Goal: Transaction & Acquisition: Obtain resource

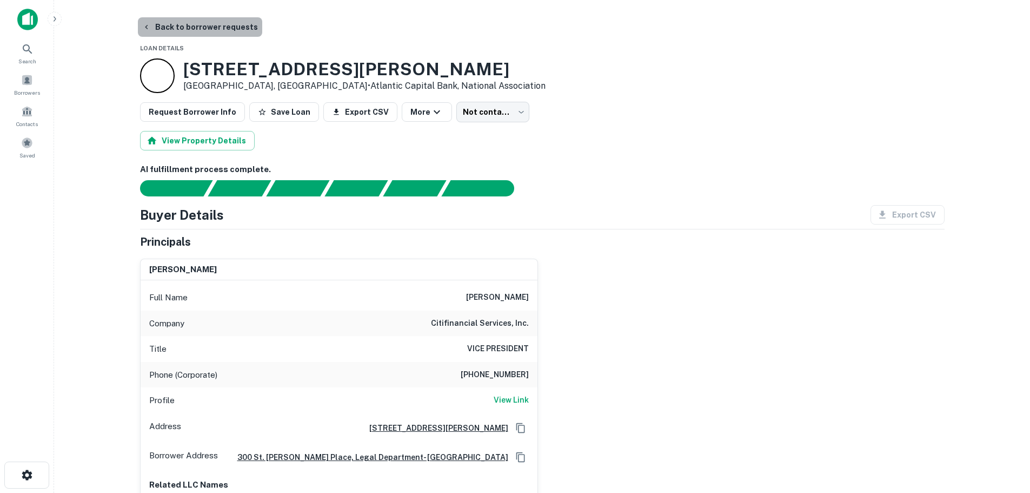
click at [209, 31] on button "Back to borrower requests" at bounding box center [200, 26] width 124 height 19
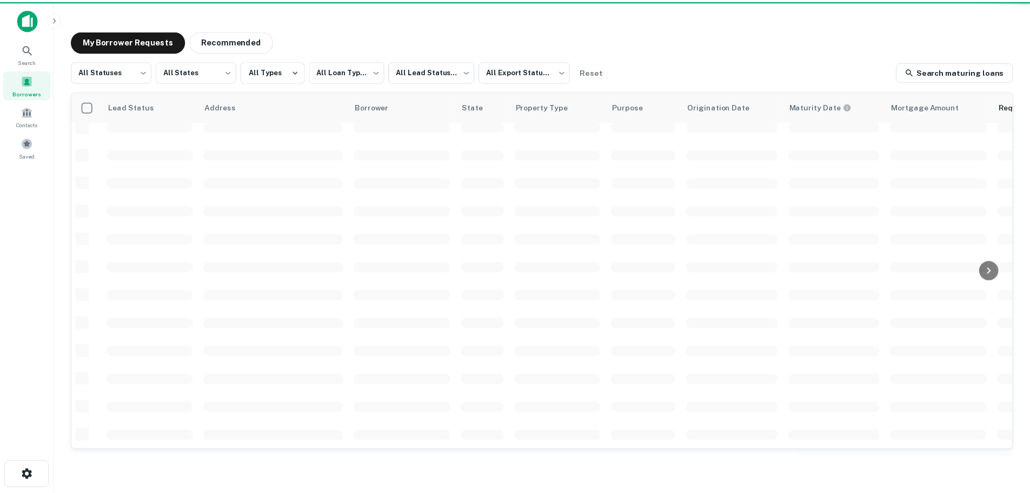
scroll to position [383, 0]
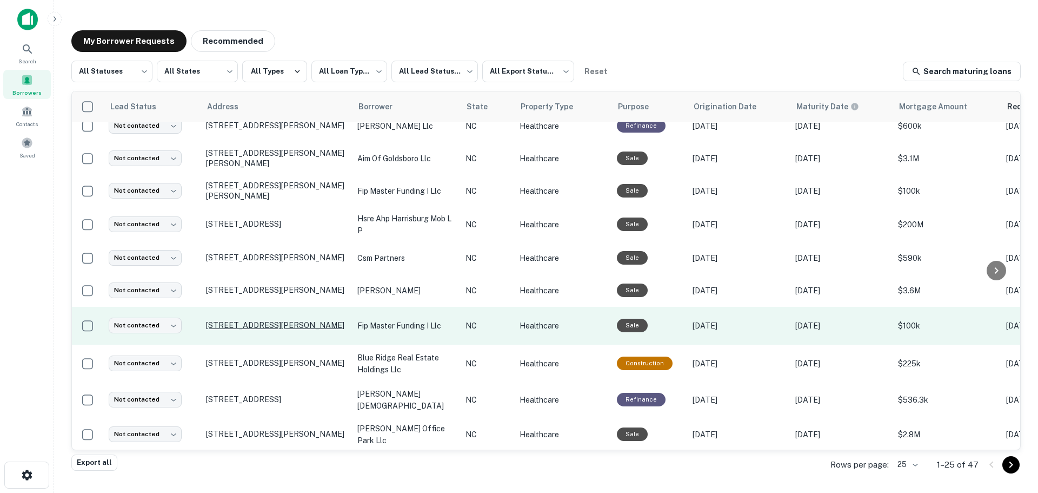
click at [269, 327] on p "5301 Robbins Dr, Raleigh, NC, 27610" at bounding box center [276, 325] width 141 height 10
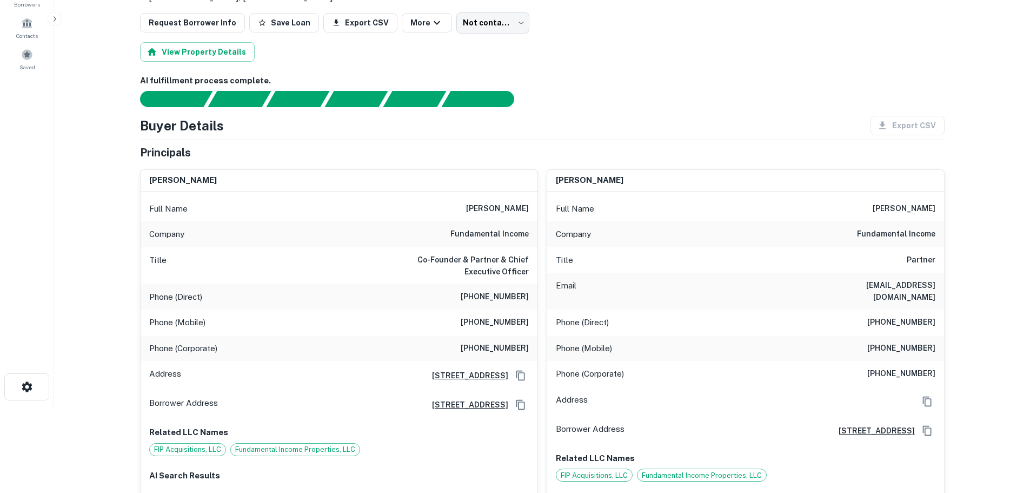
scroll to position [108, 0]
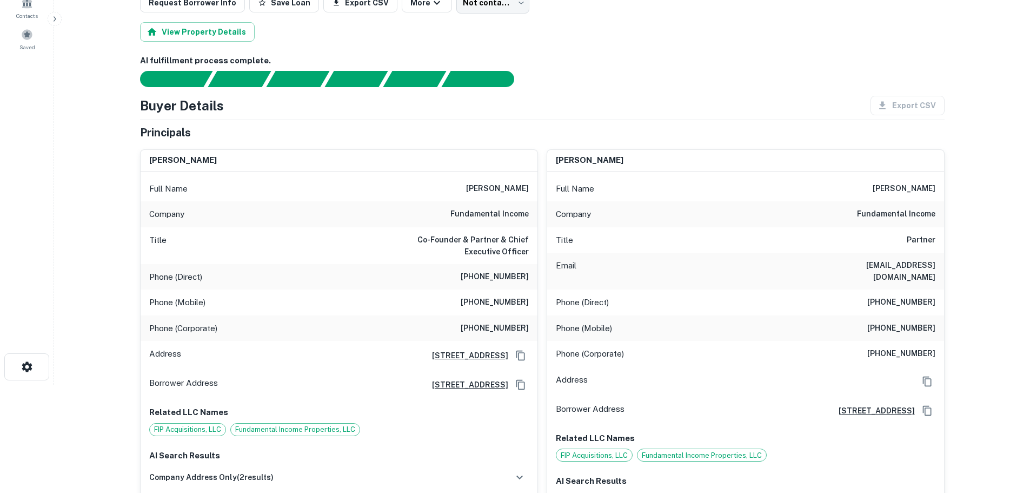
click at [499, 301] on h6 "(602) 300-4860" at bounding box center [495, 302] width 68 height 13
copy h6 "(602) 300-4860"
click at [509, 277] on h6 "(480) 618-0212" at bounding box center [495, 276] width 68 height 13
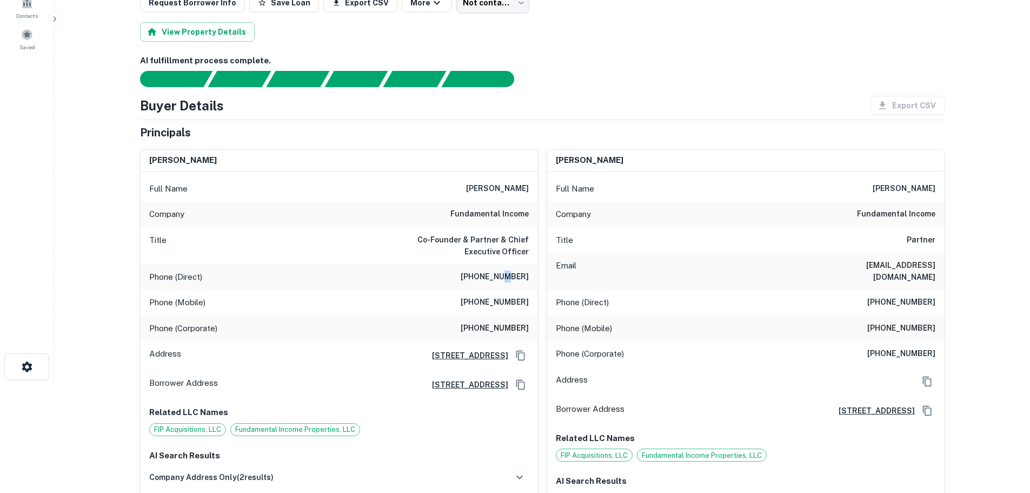
click at [509, 277] on h6 "(480) 618-0212" at bounding box center [495, 276] width 68 height 13
copy h6 "(480) 618-0212"
click at [99, 262] on main "Back to borrower requests Loan Details 5301 Robbins Dr Raleigh, NC 27610 • Nort…" at bounding box center [542, 138] width 976 height 493
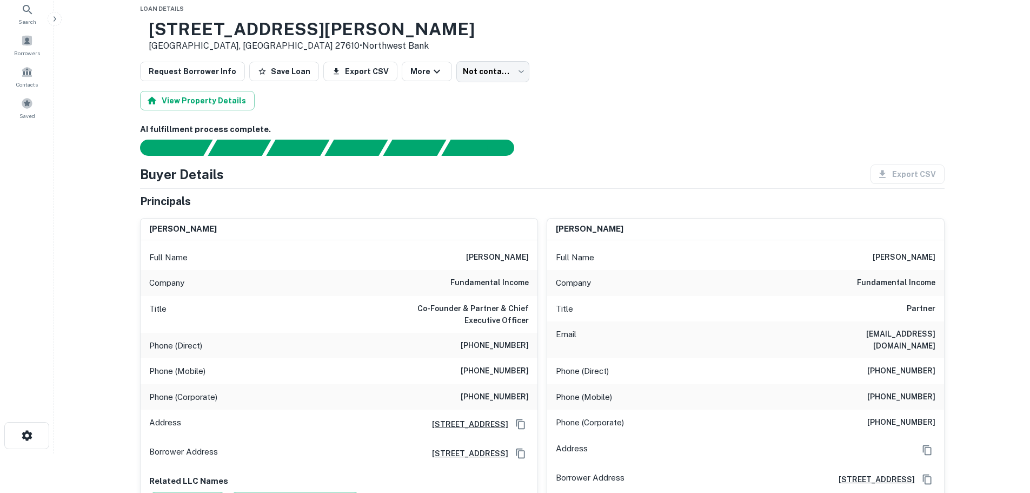
scroll to position [0, 0]
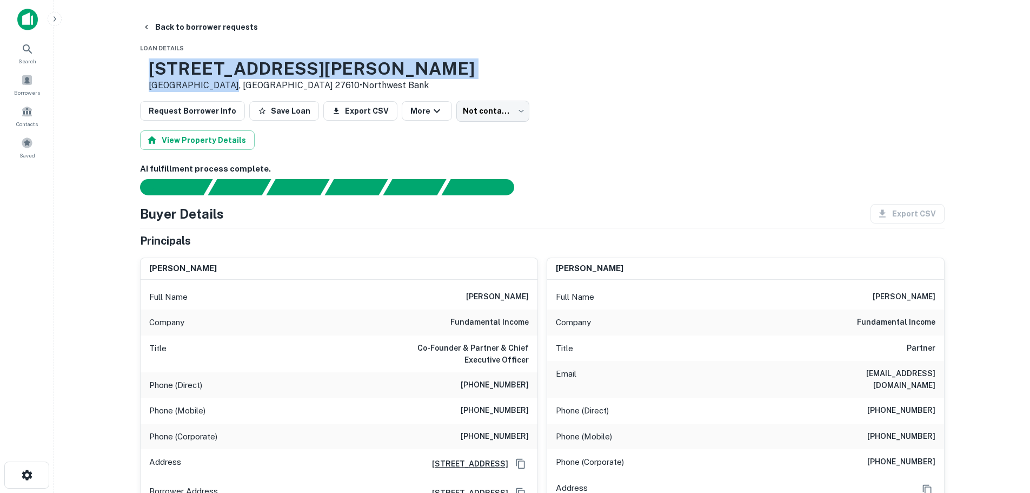
drag, startPoint x: 256, startPoint y: 85, endPoint x: 184, endPoint y: 69, distance: 74.4
click at [184, 69] on div "5301 Robbins Dr Raleigh, NC 27610 • Northwest Bank" at bounding box center [312, 75] width 326 height 34
copy div "5301 Robbins Dr Raleigh, NC 27610"
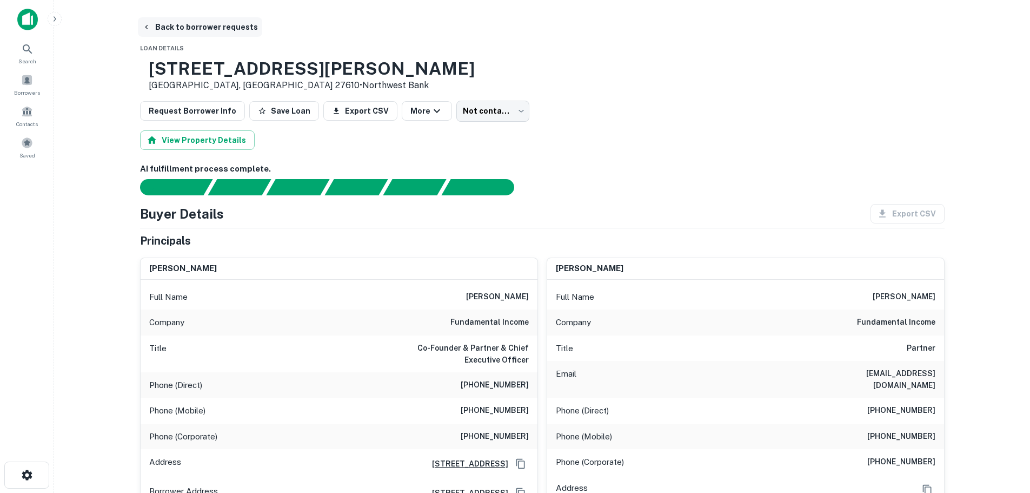
click at [182, 31] on button "Back to borrower requests" at bounding box center [200, 26] width 124 height 19
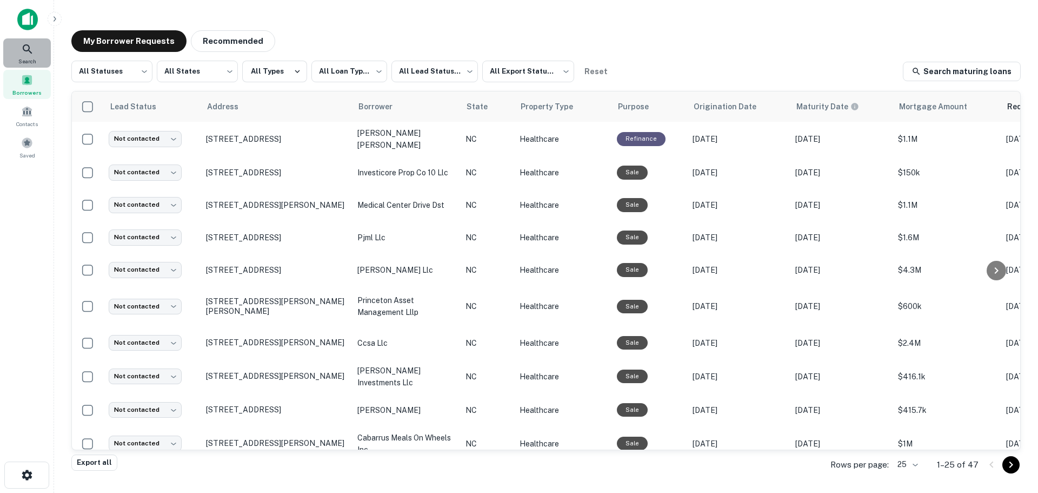
click at [24, 48] on icon at bounding box center [27, 49] width 13 height 13
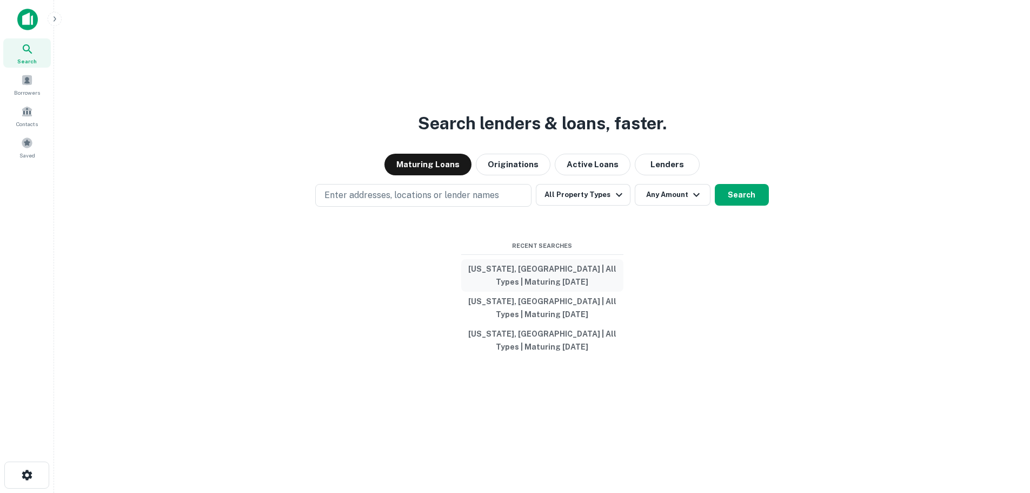
click at [556, 269] on button "[US_STATE], [GEOGRAPHIC_DATA] | All Types | Maturing [DATE]" at bounding box center [542, 275] width 162 height 32
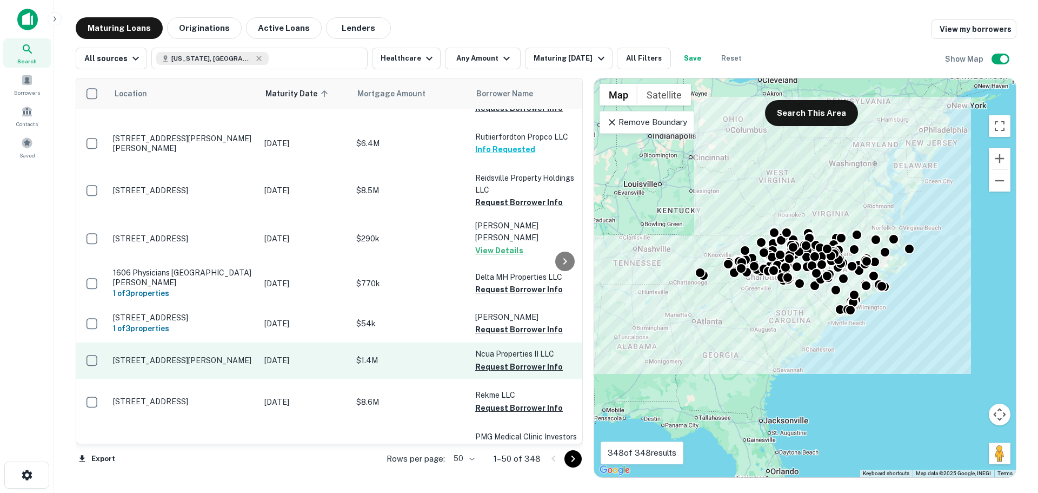
scroll to position [1640, 0]
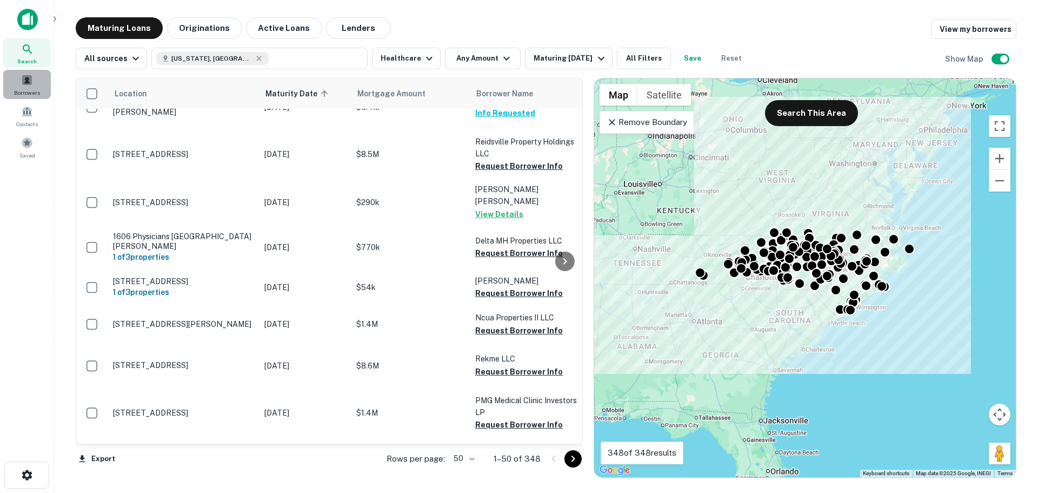
click at [29, 85] on span at bounding box center [27, 80] width 12 height 12
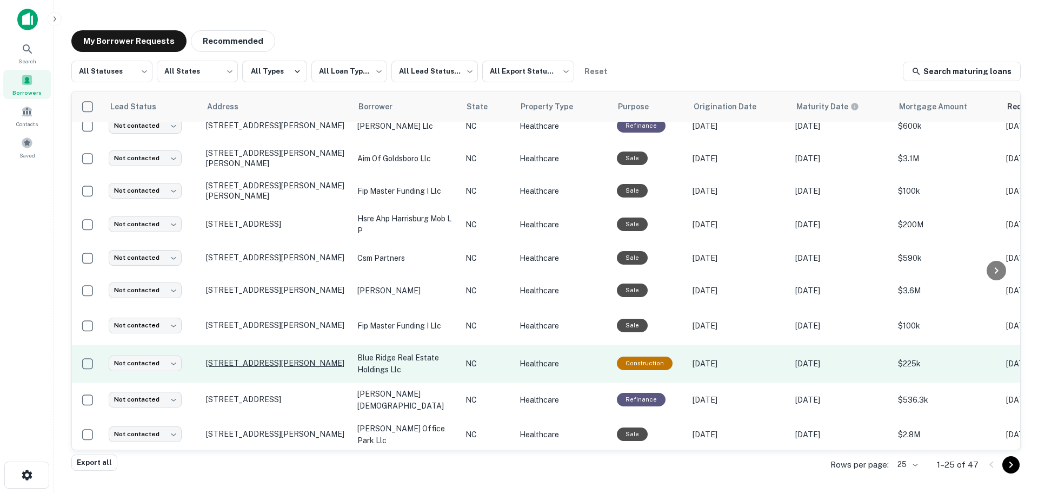
click at [258, 363] on p "[STREET_ADDRESS][PERSON_NAME]" at bounding box center [276, 363] width 141 height 10
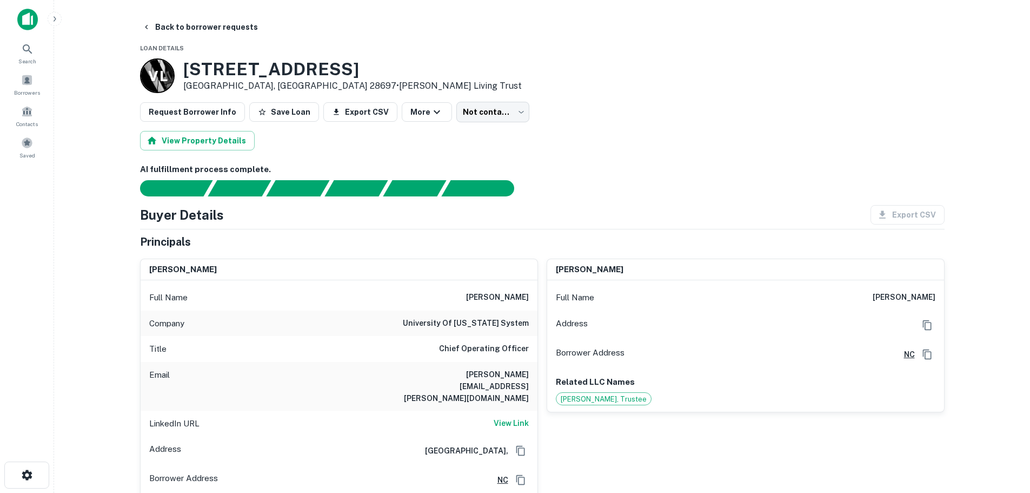
click at [479, 375] on h6 "michael.vollmer@bog.northcarolina.edu" at bounding box center [464, 386] width 130 height 36
copy h6 "michael.vollmer@bog.northcarolina.edu"
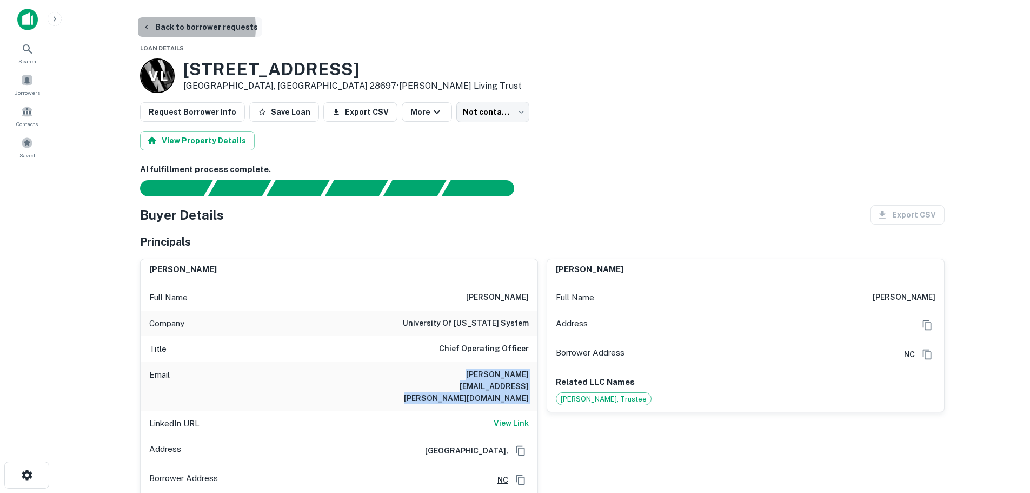
click at [168, 28] on button "Back to borrower requests" at bounding box center [200, 26] width 124 height 19
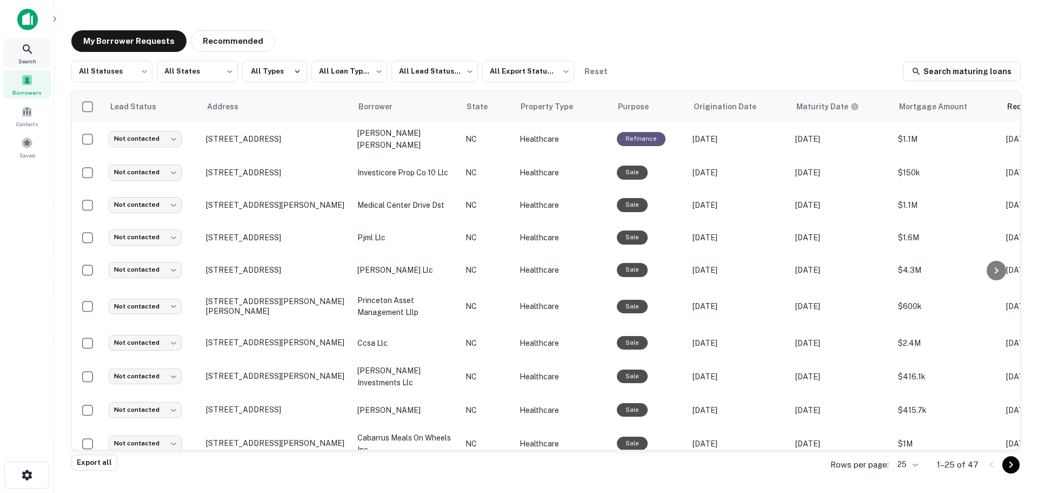
click at [26, 54] on icon at bounding box center [27, 49] width 13 height 13
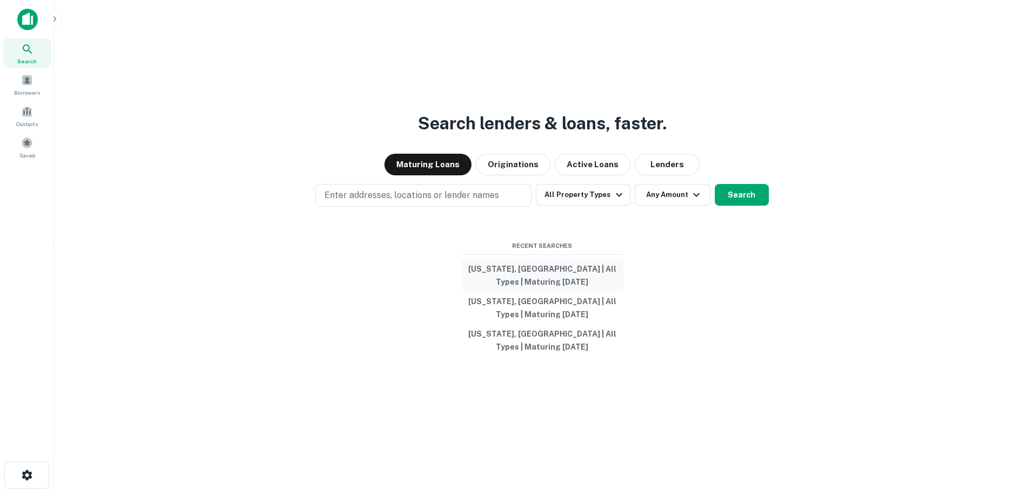
click at [539, 269] on button "North Carolina, USA | All Types | Maturing In 1 Year" at bounding box center [542, 275] width 162 height 32
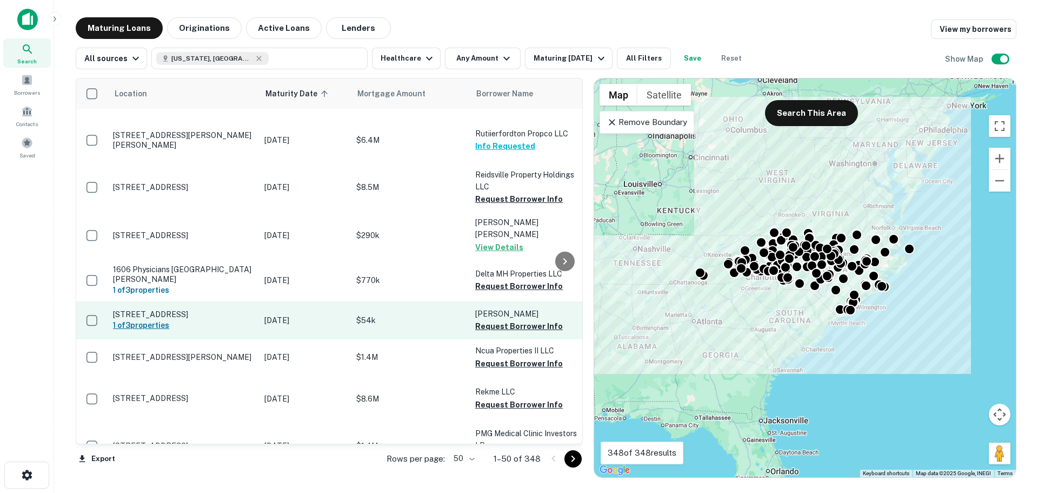
scroll to position [1640, 0]
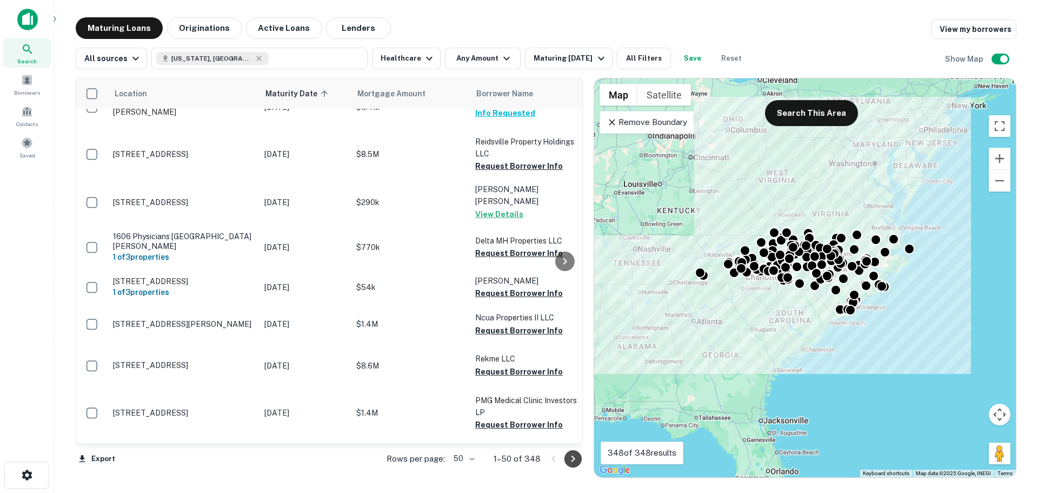
click at [574, 462] on icon "Go to next page" at bounding box center [573, 458] width 13 height 13
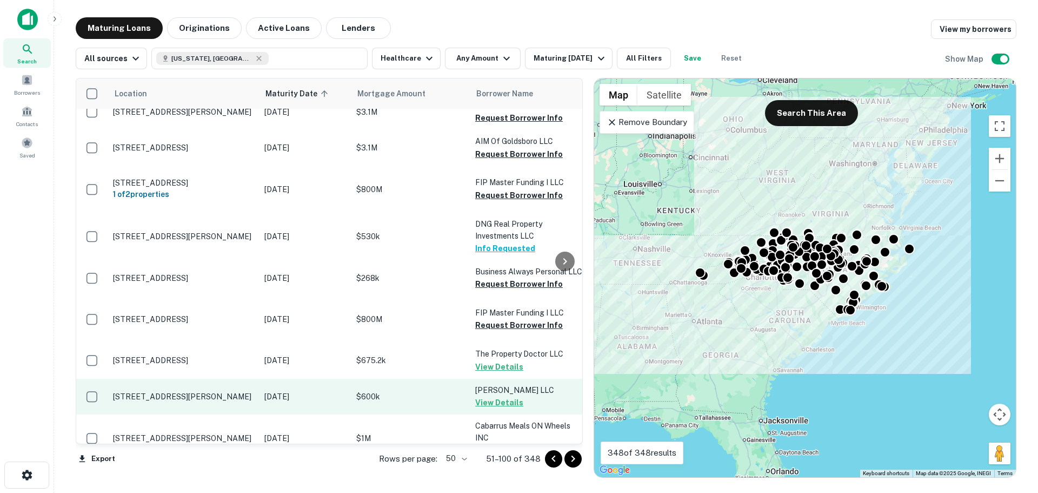
scroll to position [1639, 0]
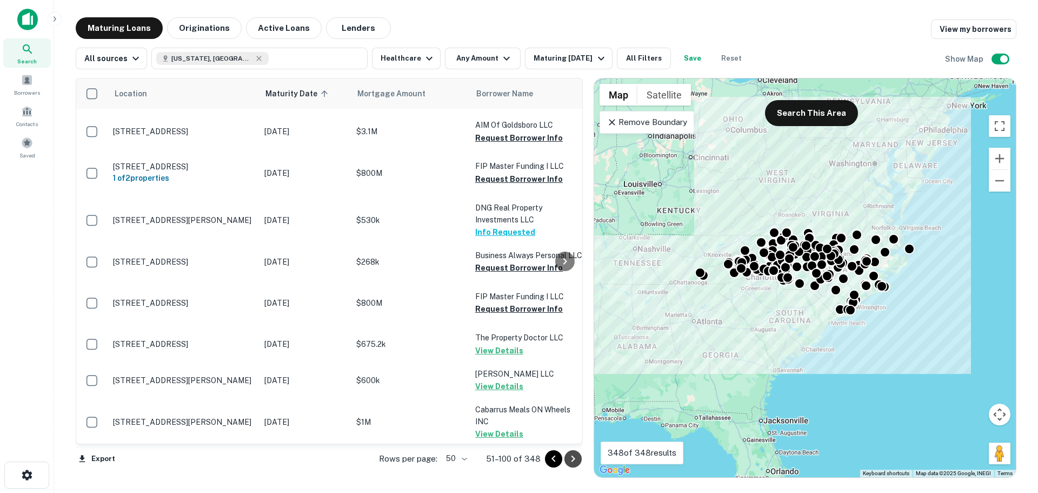
click at [576, 460] on icon "Go to next page" at bounding box center [573, 458] width 13 height 13
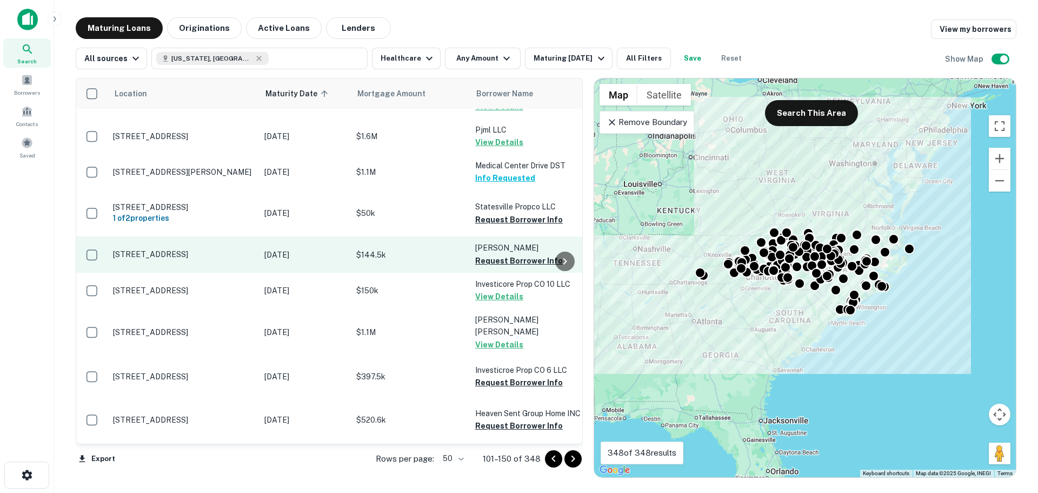
scroll to position [433, 0]
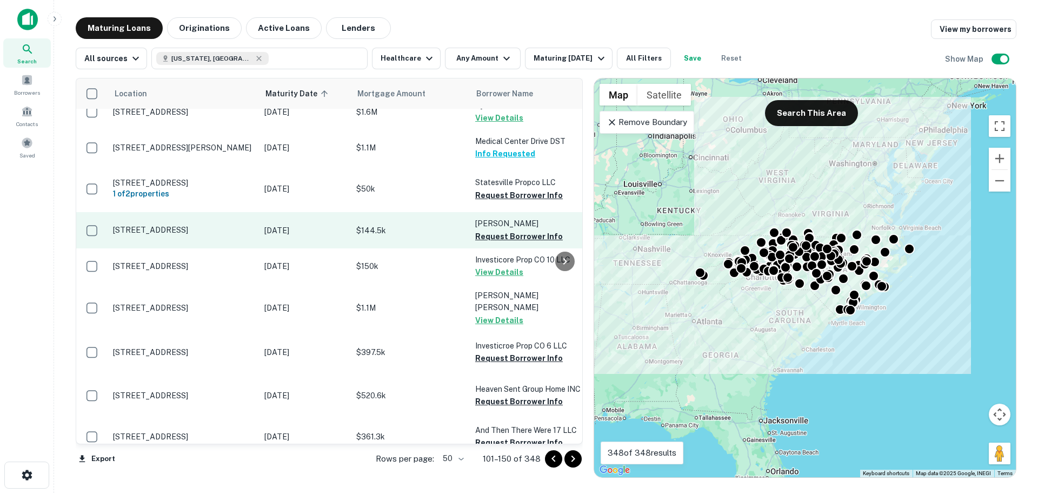
click at [188, 225] on p "470 Sunset Ridge Dr Lewisville, NC 27023" at bounding box center [183, 230] width 141 height 10
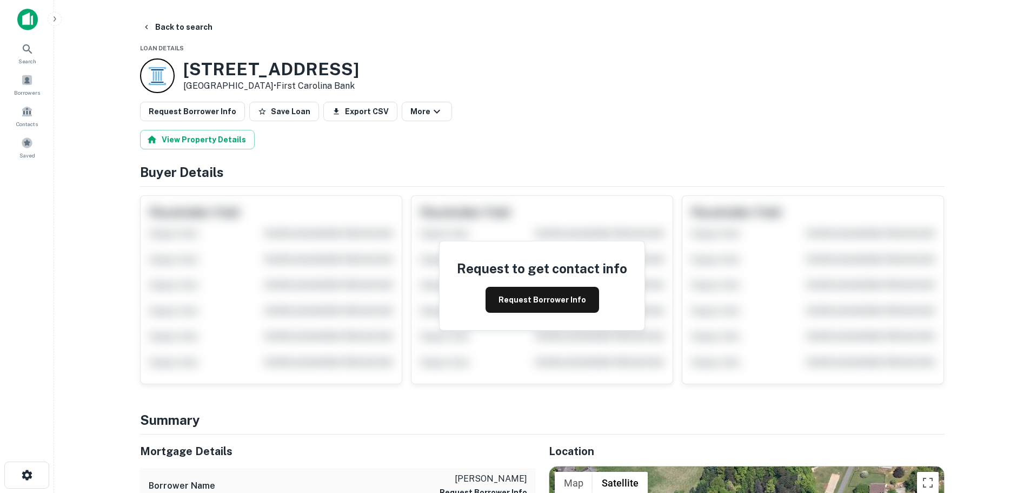
drag, startPoint x: 267, startPoint y: 87, endPoint x: 180, endPoint y: 65, distance: 89.7
click at [180, 65] on div "470 Sunset Ridge Dr Lewisville, NC 27023 • First Carolina Bank" at bounding box center [249, 75] width 219 height 35
click at [188, 23] on button "Back to search" at bounding box center [177, 26] width 79 height 19
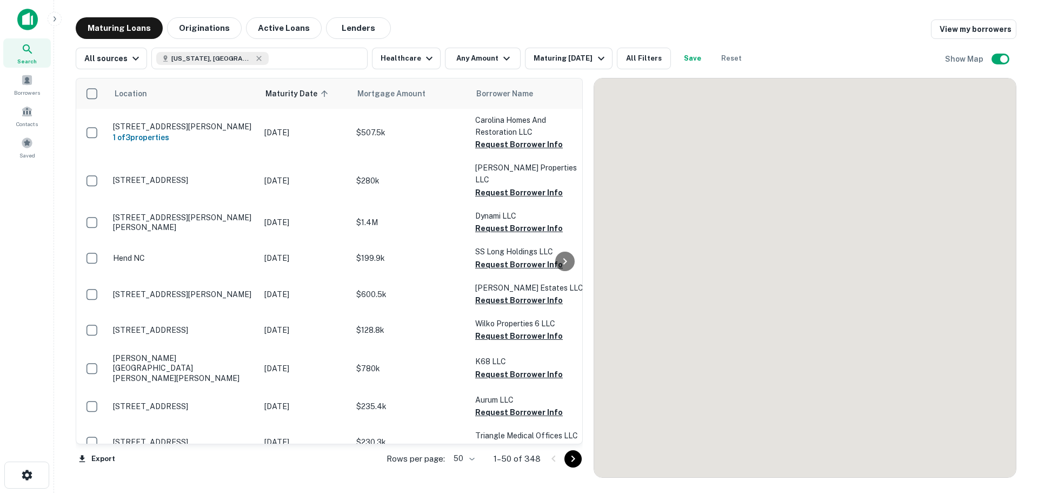
scroll to position [433, 0]
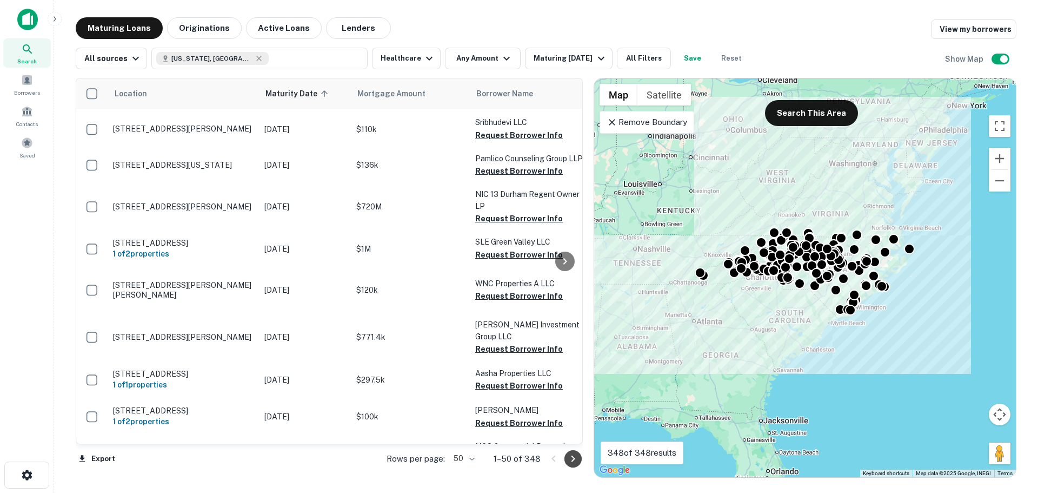
click at [573, 460] on icon "Go to next page" at bounding box center [574, 458] width 4 height 6
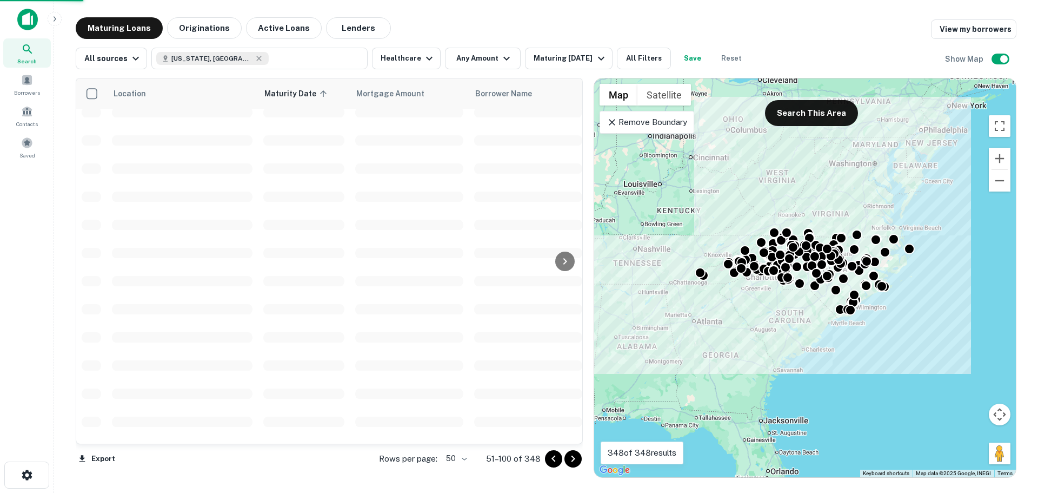
click at [574, 459] on icon "Go to next page" at bounding box center [574, 458] width 4 height 6
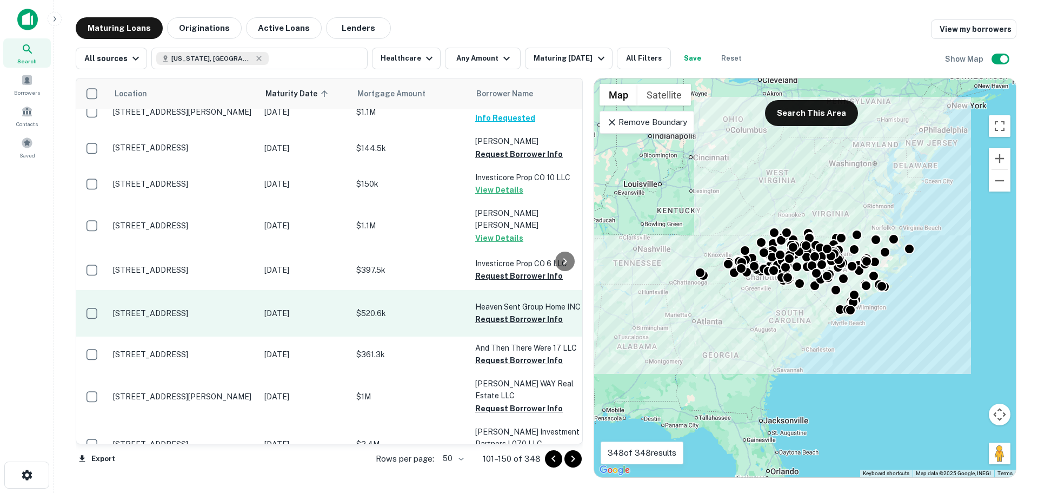
scroll to position [569, 0]
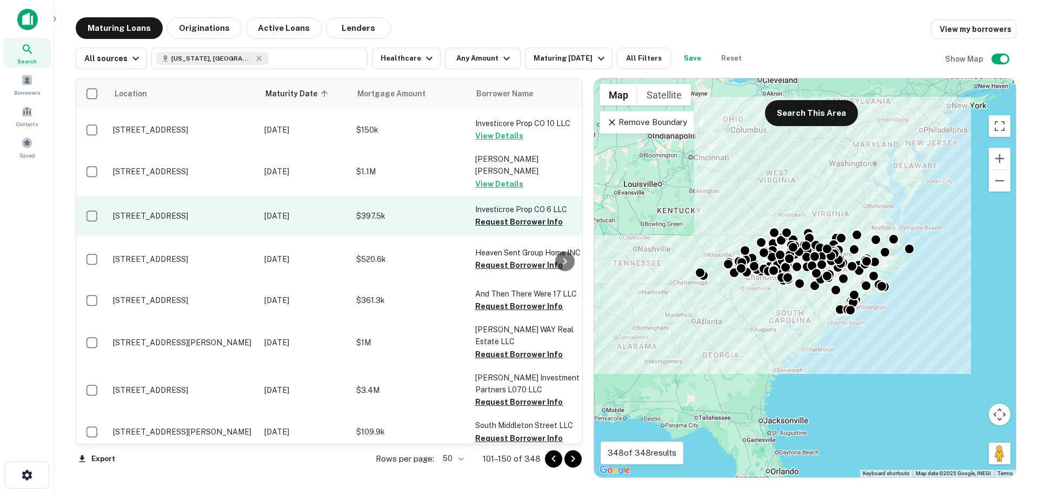
click at [183, 211] on p "[STREET_ADDRESS]" at bounding box center [183, 216] width 141 height 10
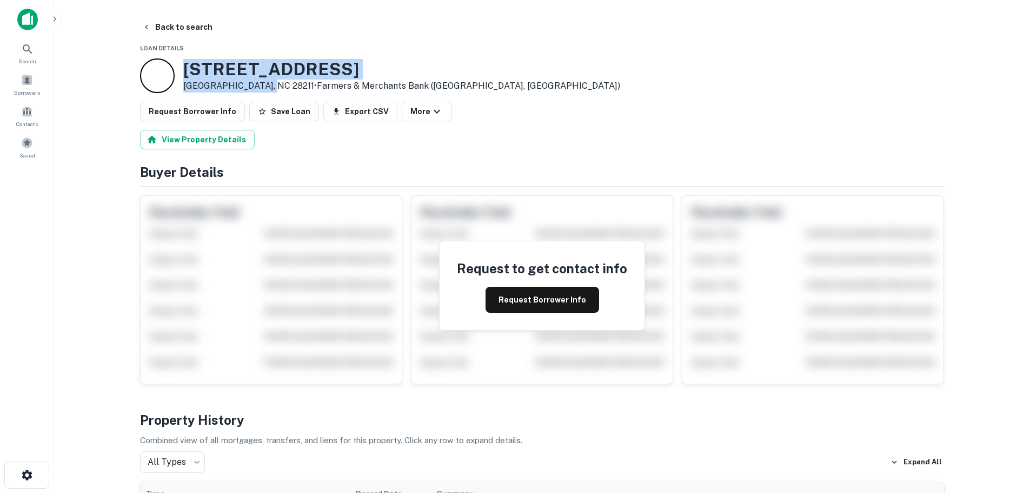
drag, startPoint x: 262, startPoint y: 84, endPoint x: 168, endPoint y: 65, distance: 96.5
click at [168, 65] on div "449 N WENDOVER RD Charlotte, NC 28211 • Farmers & Merchants Bank (eatonton, GA)" at bounding box center [380, 75] width 480 height 35
click at [168, 28] on button "Back to search" at bounding box center [177, 26] width 79 height 19
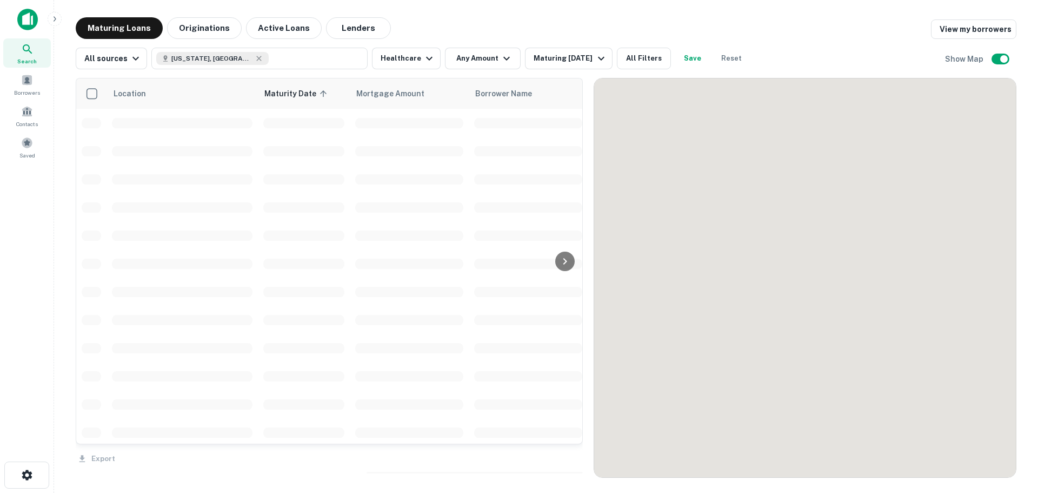
scroll to position [569, 0]
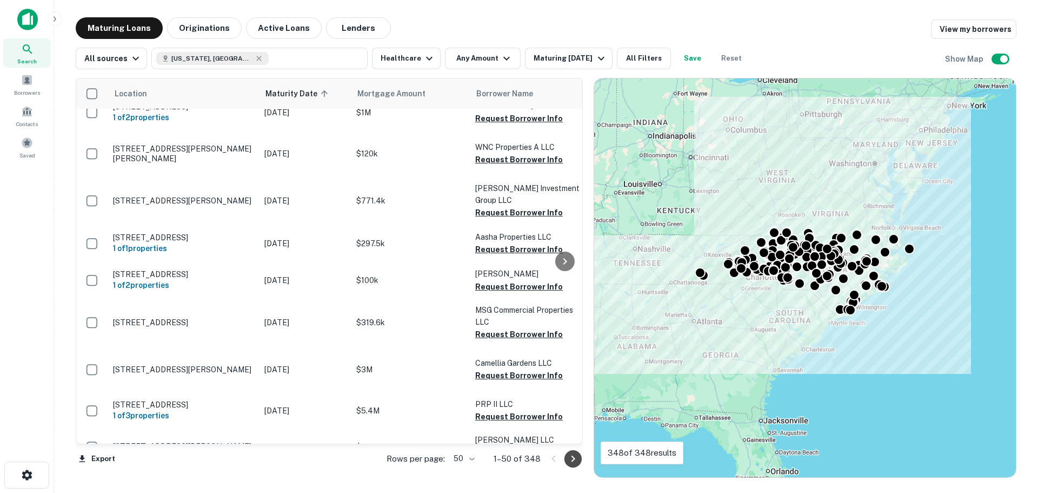
click at [572, 457] on icon "Go to next page" at bounding box center [573, 458] width 13 height 13
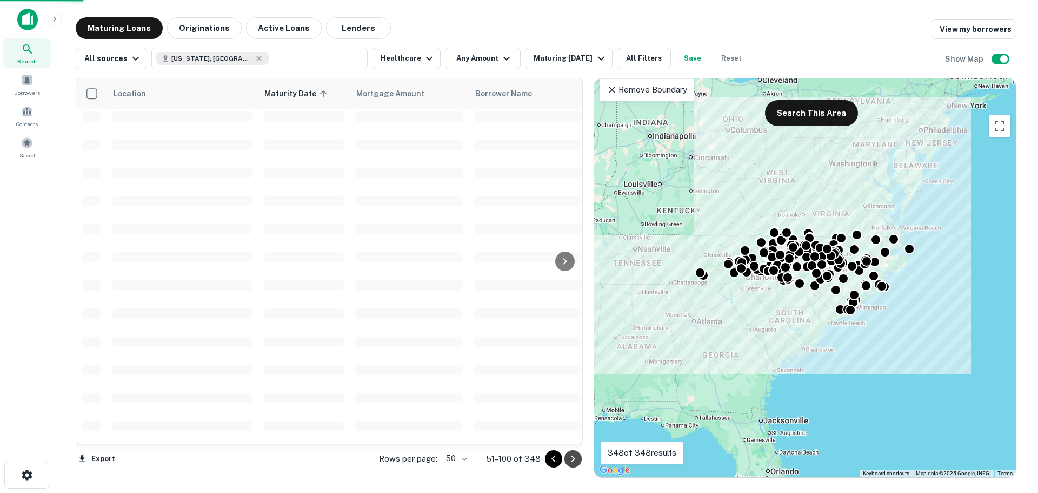
click at [575, 458] on icon "Go to next page" at bounding box center [574, 458] width 4 height 6
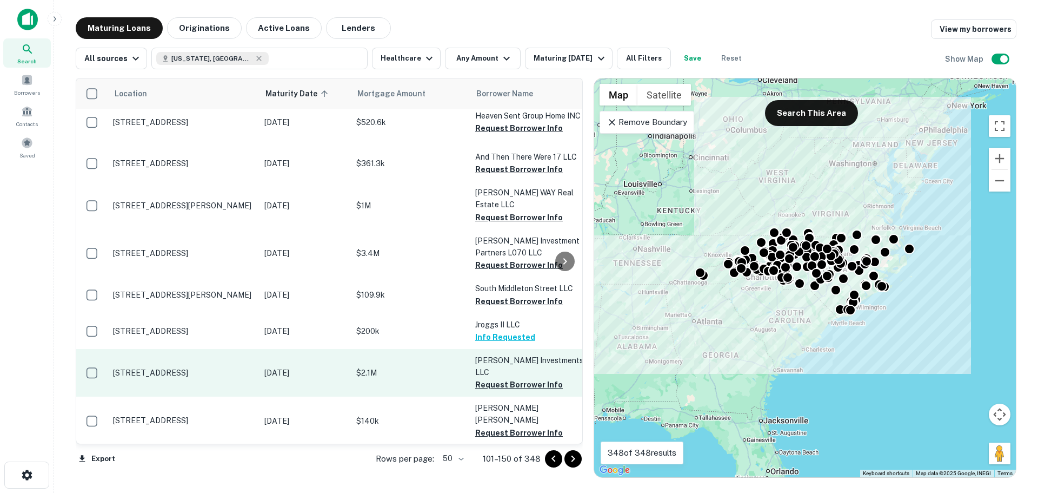
scroll to position [731, 0]
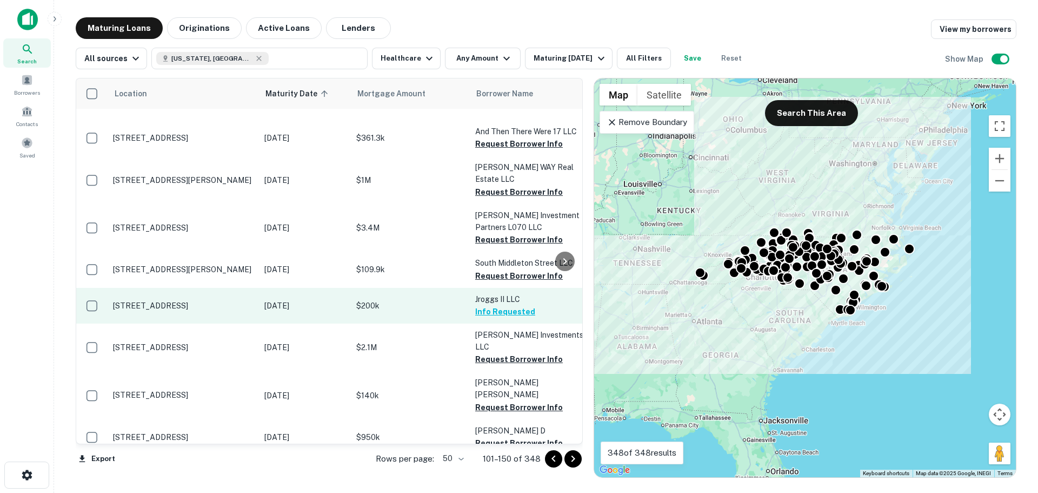
click at [164, 301] on p "[STREET_ADDRESS]" at bounding box center [183, 306] width 141 height 10
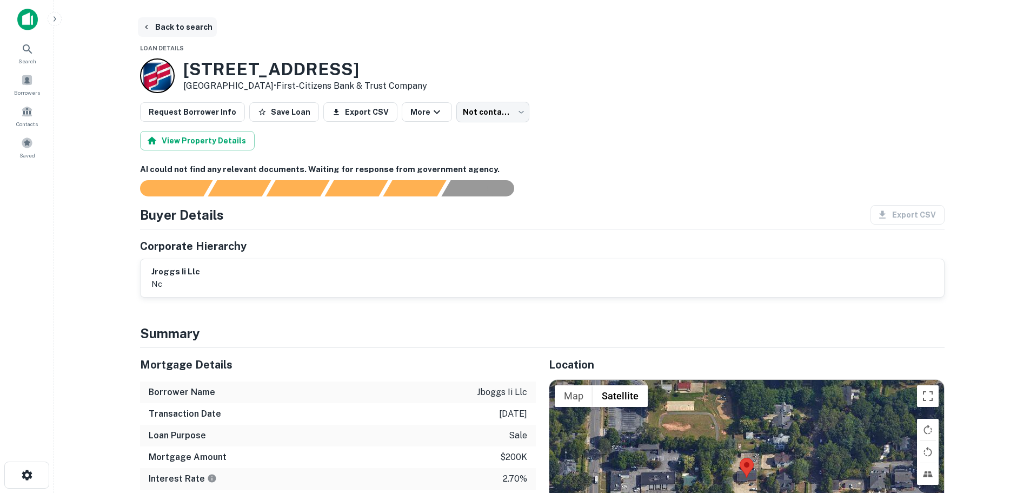
click at [170, 29] on button "Back to search" at bounding box center [177, 26] width 79 height 19
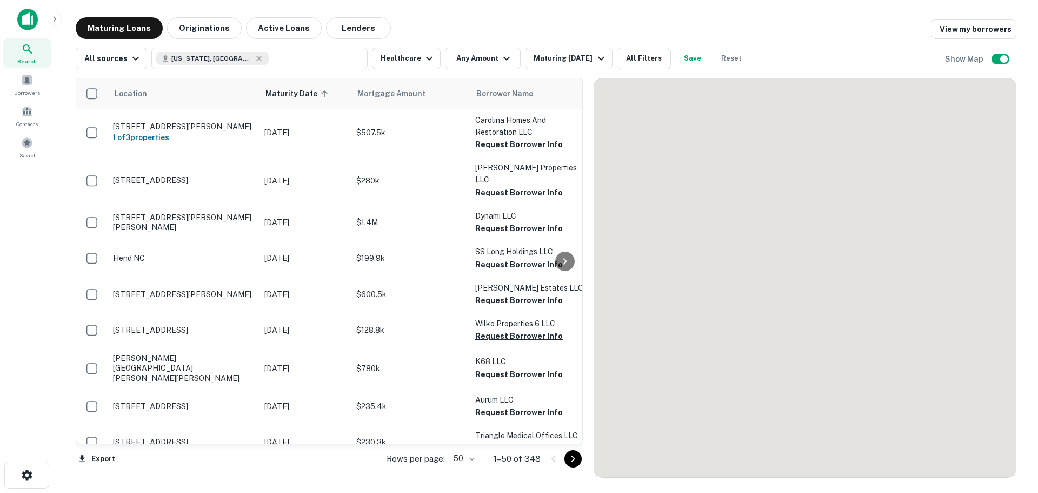
scroll to position [731, 0]
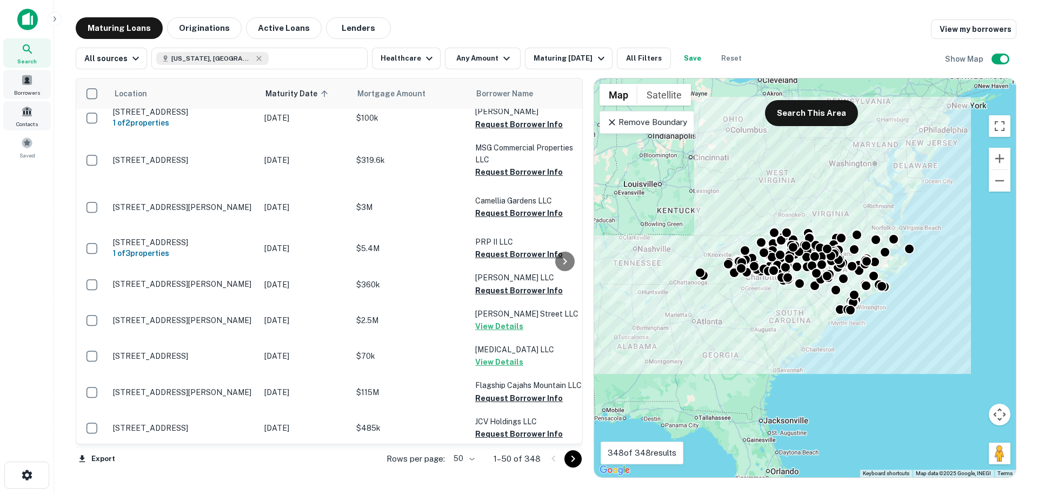
drag, startPoint x: 29, startPoint y: 116, endPoint x: 19, endPoint y: 80, distance: 37.5
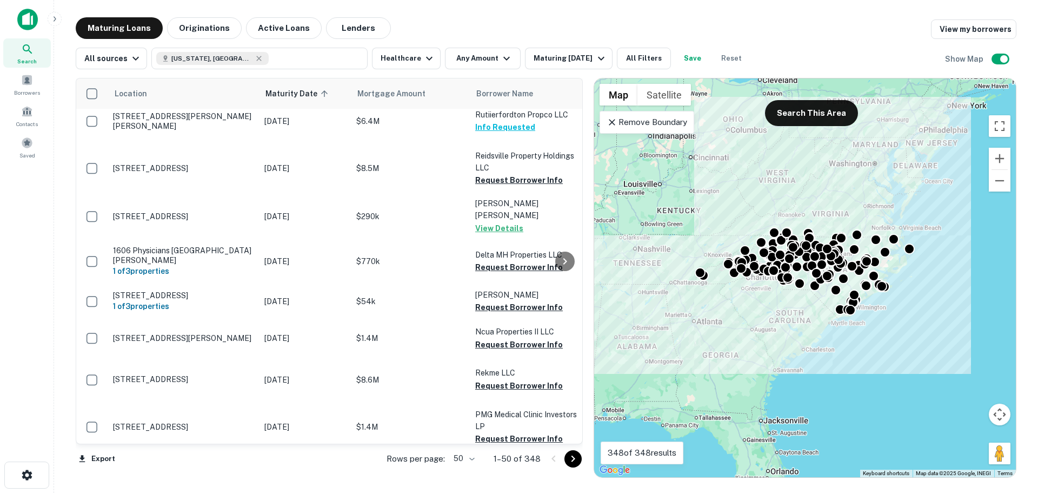
scroll to position [1640, 0]
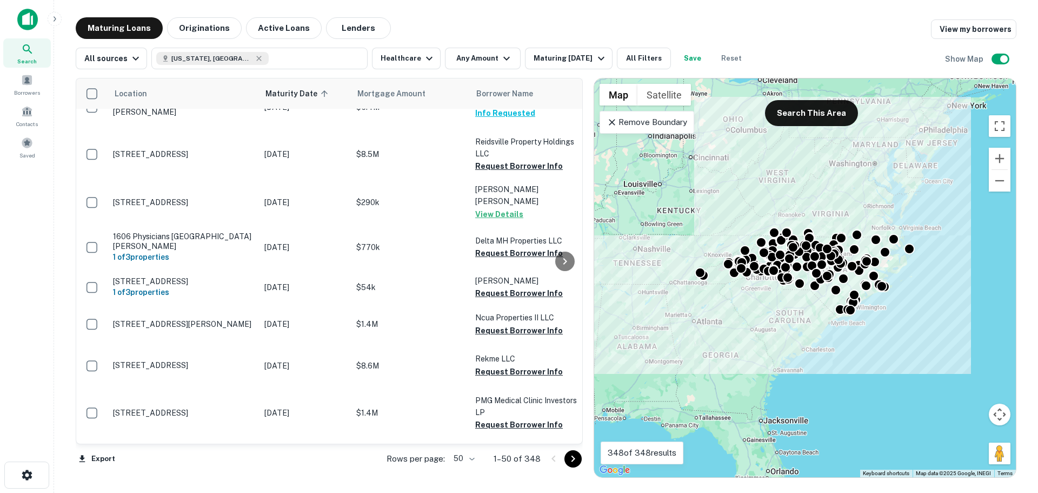
drag, startPoint x: 569, startPoint y: 460, endPoint x: 520, endPoint y: 437, distance: 54.0
click at [569, 460] on icon "Go to next page" at bounding box center [573, 458] width 13 height 13
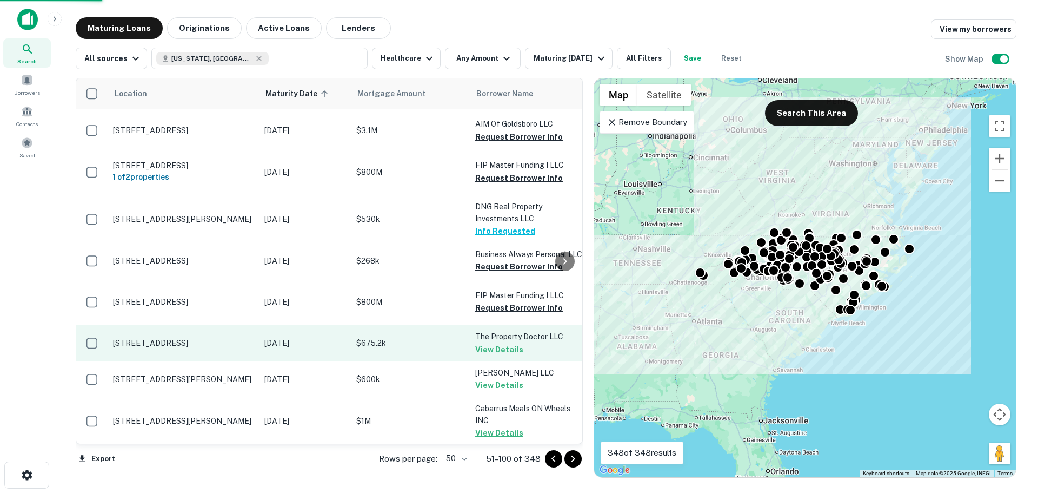
scroll to position [1639, 0]
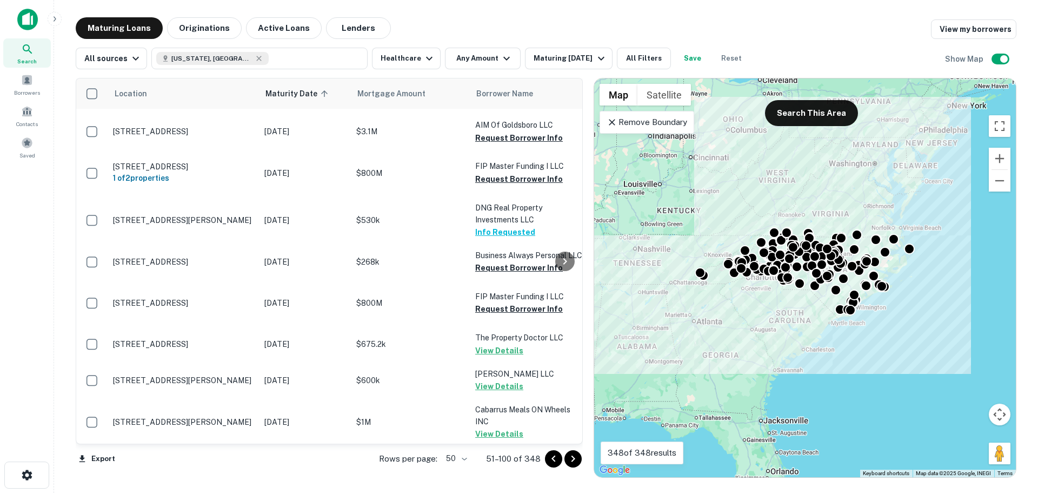
click at [574, 459] on icon "Go to next page" at bounding box center [574, 458] width 4 height 6
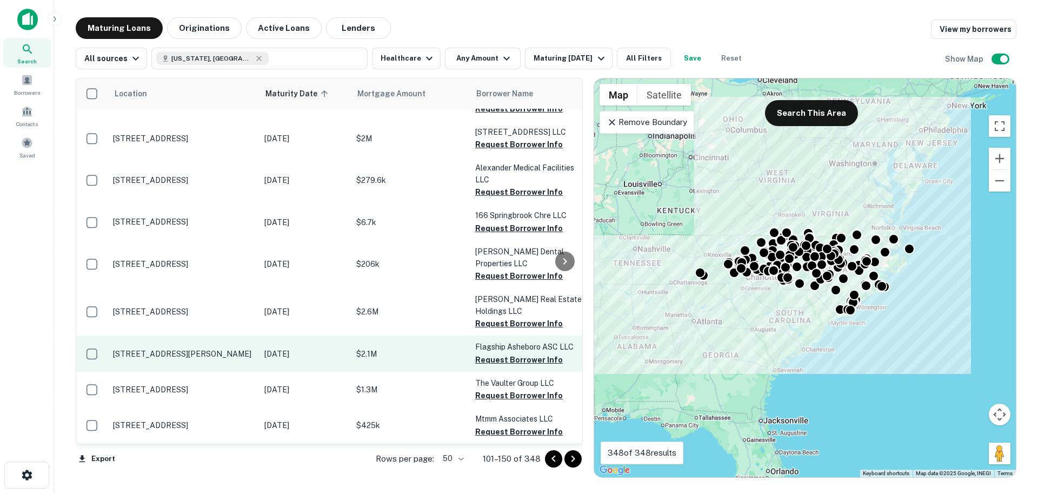
scroll to position [1596, 0]
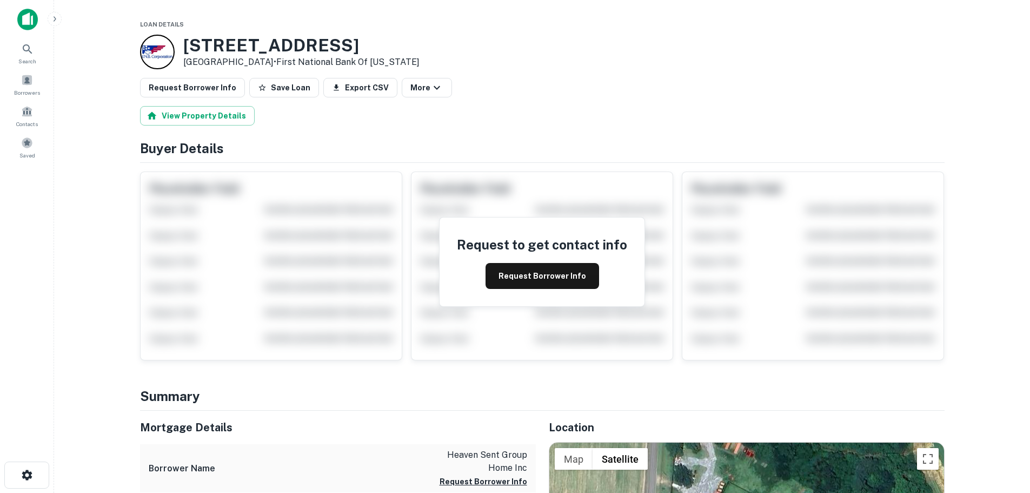
drag, startPoint x: 271, startPoint y: 60, endPoint x: 183, endPoint y: 38, distance: 90.9
click at [183, 38] on div "[STREET_ADDRESS] • First National Bank Of [US_STATE]" at bounding box center [301, 52] width 236 height 34
copy div "[STREET_ADDRESS]"
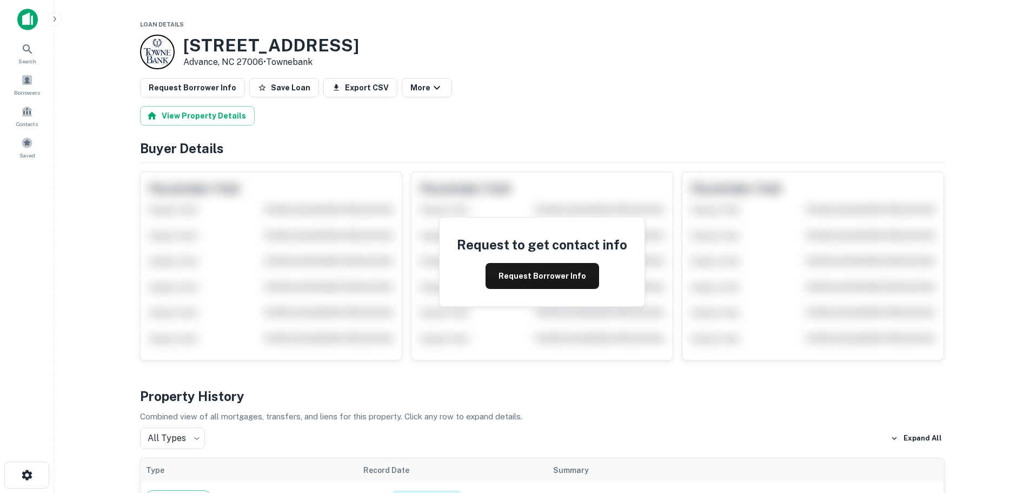
drag, startPoint x: 266, startPoint y: 59, endPoint x: 184, endPoint y: 43, distance: 83.4
click at [184, 43] on div "[STREET_ADDRESS] • [GEOGRAPHIC_DATA]" at bounding box center [271, 52] width 176 height 34
copy div "122 E KINDERTON WAY Advance, NC 27006"
click at [550, 277] on button "Request Borrower Info" at bounding box center [543, 276] width 114 height 26
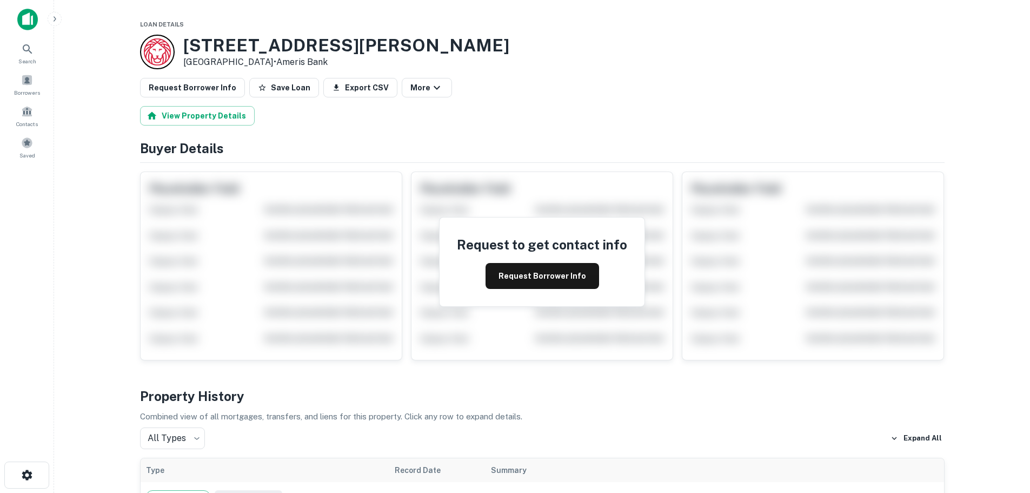
drag, startPoint x: 269, startPoint y: 61, endPoint x: 183, endPoint y: 49, distance: 86.8
click at [183, 49] on div "[STREET_ADDRESS][PERSON_NAME] • Ameris Bank" at bounding box center [346, 52] width 326 height 34
copy div "[STREET_ADDRESS][PERSON_NAME]"
click at [532, 277] on button "Request Borrower Info" at bounding box center [543, 276] width 114 height 26
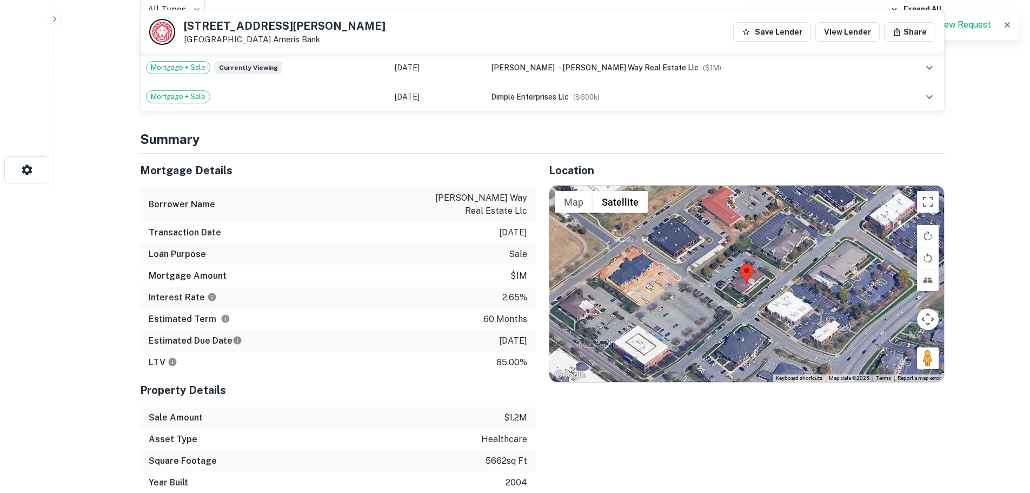
scroll to position [324, 0]
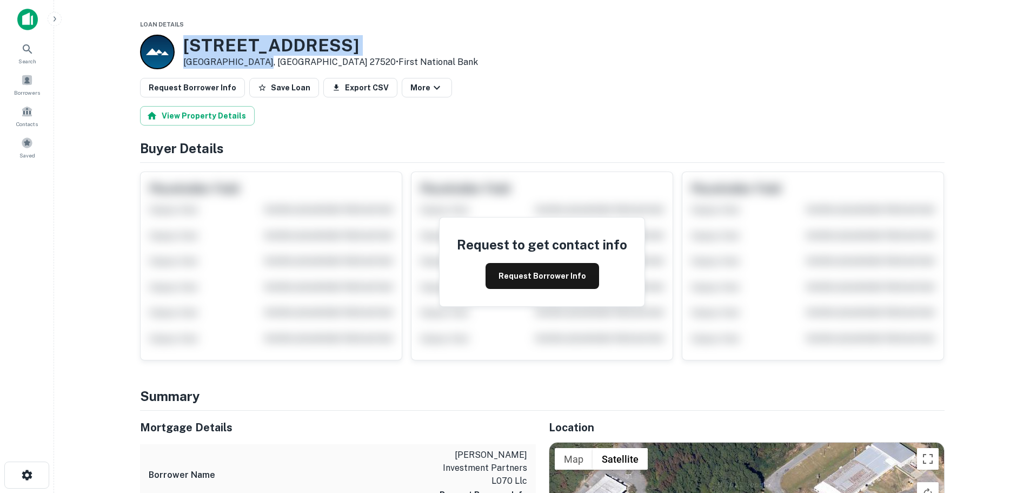
drag, startPoint x: 260, startPoint y: 62, endPoint x: 184, endPoint y: 48, distance: 76.9
click at [184, 48] on div "11618 US 70 BUSINESS HWY W Clayton, NC 27520 • First National Bank" at bounding box center [330, 52] width 295 height 34
copy div "11618 US 70 BUSINESS HWY W Clayton, NC 27520"
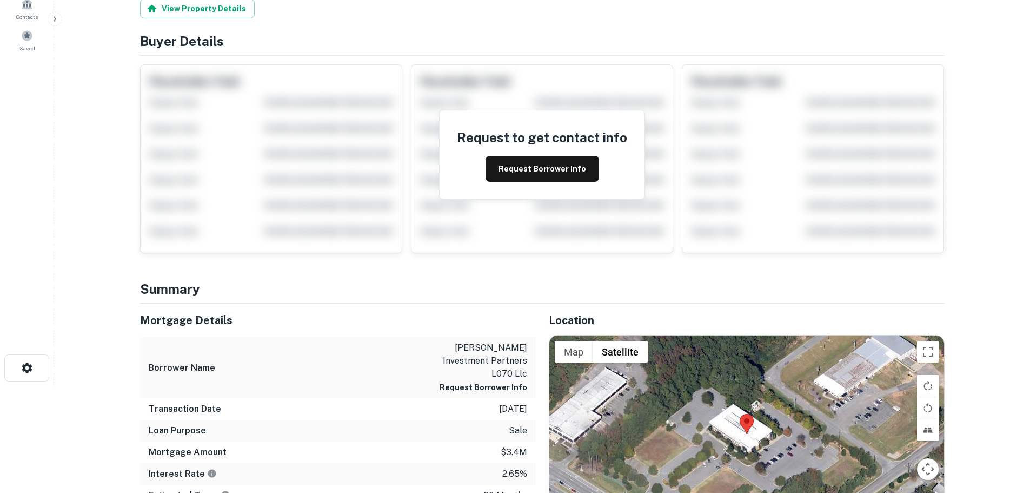
scroll to position [108, 0]
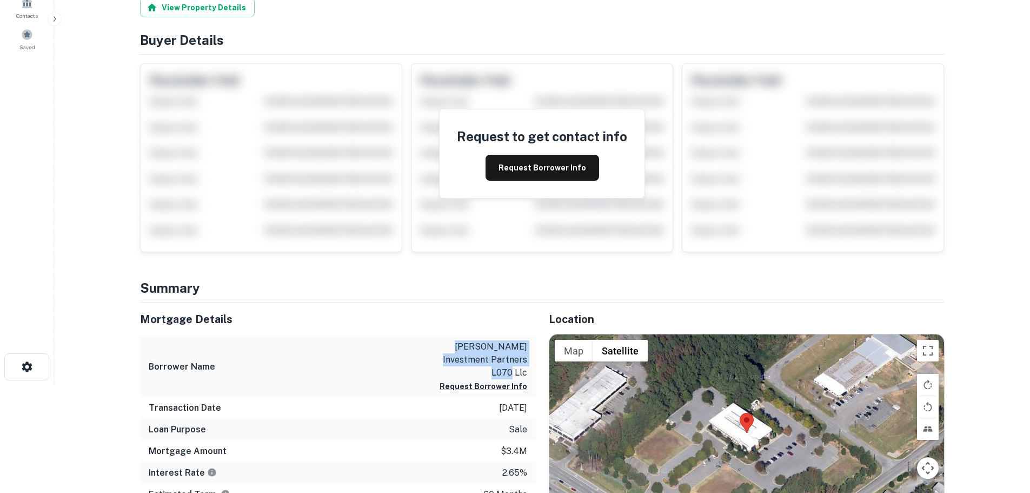
drag, startPoint x: 528, startPoint y: 358, endPoint x: 436, endPoint y: 346, distance: 92.8
click at [436, 346] on div "Borrower Name greenleaf investment partners l070 llc Request Borrower Info" at bounding box center [338, 366] width 396 height 61
copy p "greenleaf investment partners l070 llc"
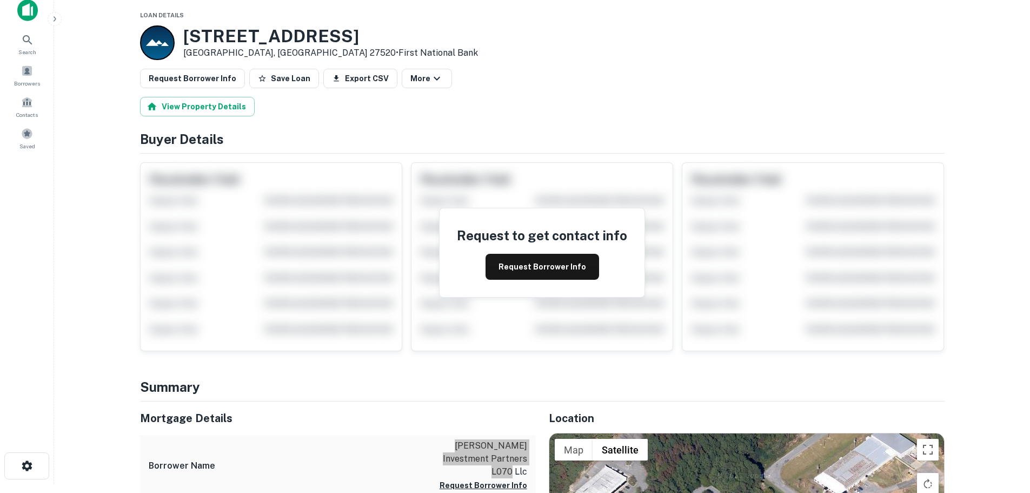
scroll to position [0, 0]
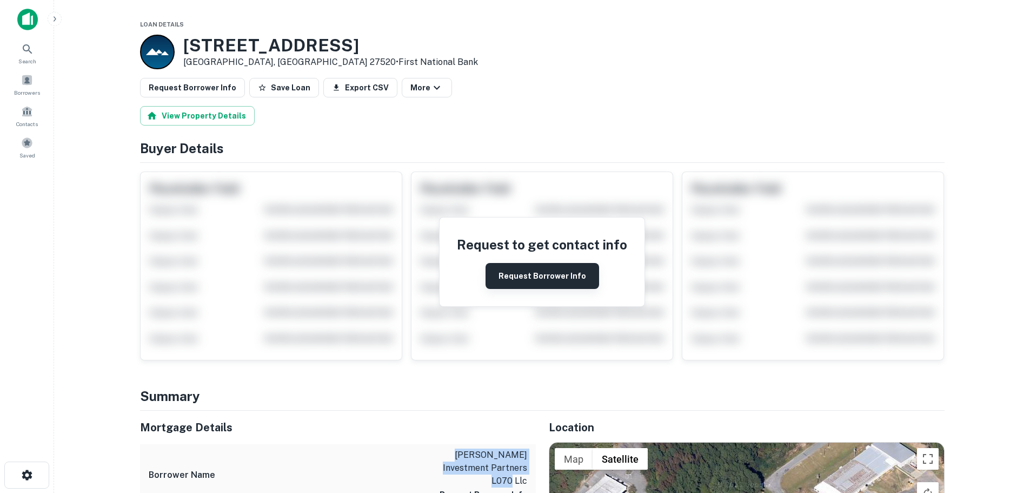
click at [546, 276] on button "Request Borrower Info" at bounding box center [543, 276] width 114 height 26
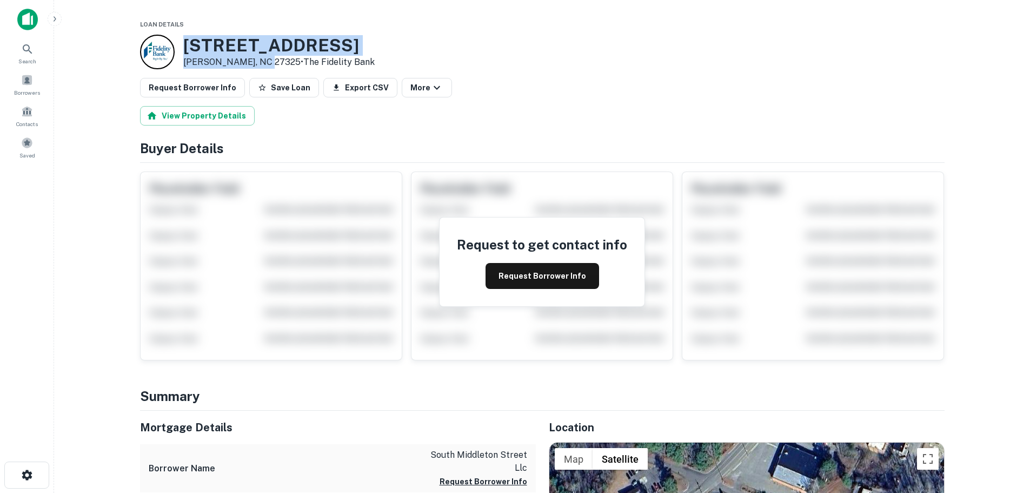
drag, startPoint x: 262, startPoint y: 62, endPoint x: 183, endPoint y: 50, distance: 79.3
click at [183, 50] on div "[STREET_ADDRESS][PERSON_NAME] • The Fidelity Bank" at bounding box center [278, 52] width 191 height 34
copy div "[STREET_ADDRESS][PERSON_NAME]"
drag, startPoint x: 533, startPoint y: 275, endPoint x: 555, endPoint y: 265, distance: 24.9
click at [533, 275] on button "Request Borrower Info" at bounding box center [543, 276] width 114 height 26
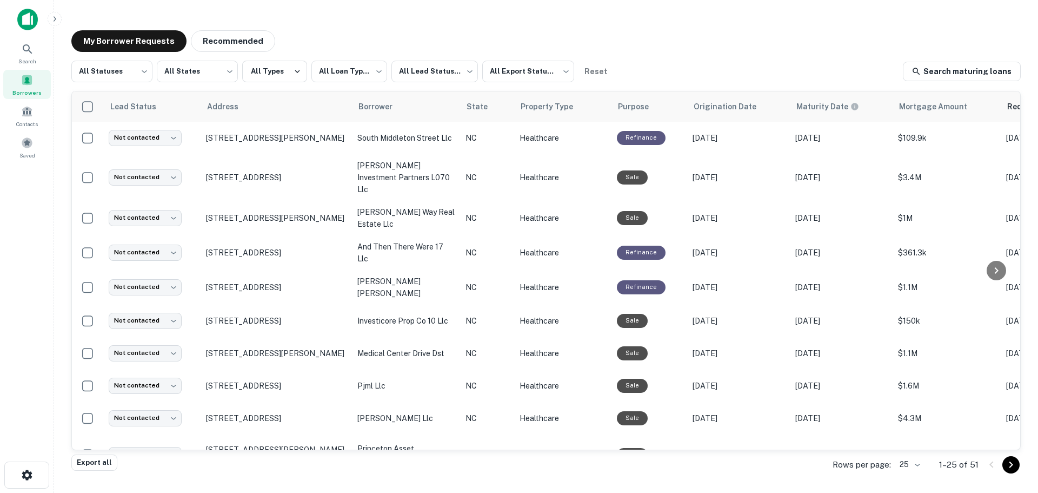
click at [1017, 468] on icon "Go to next page" at bounding box center [1011, 464] width 13 height 13
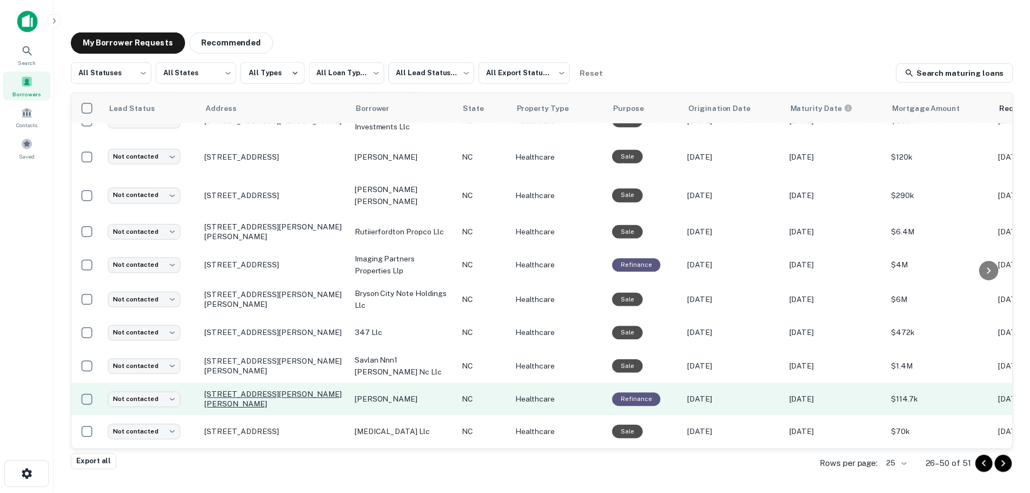
scroll to position [532, 0]
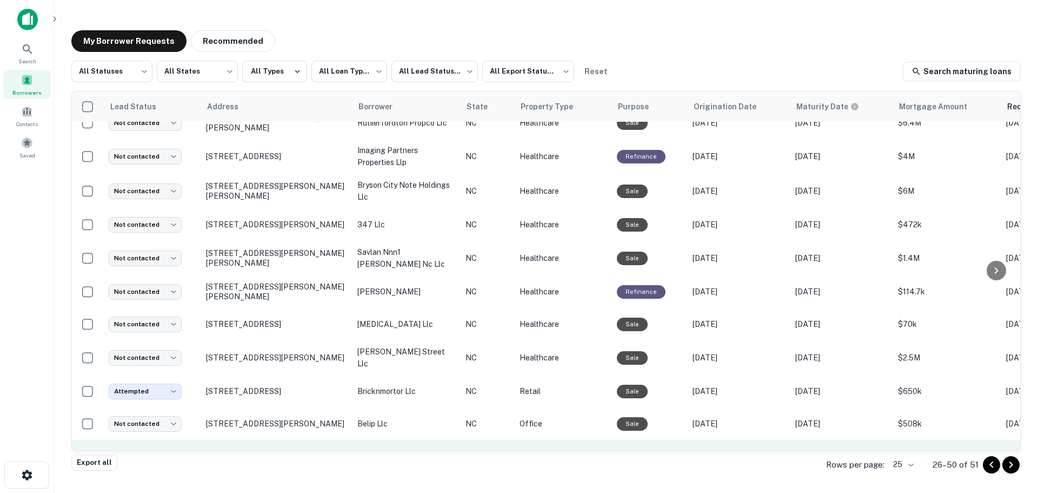
click at [230, 454] on p "513 Mcdowell St, Asheville, NC, 28803" at bounding box center [276, 459] width 141 height 10
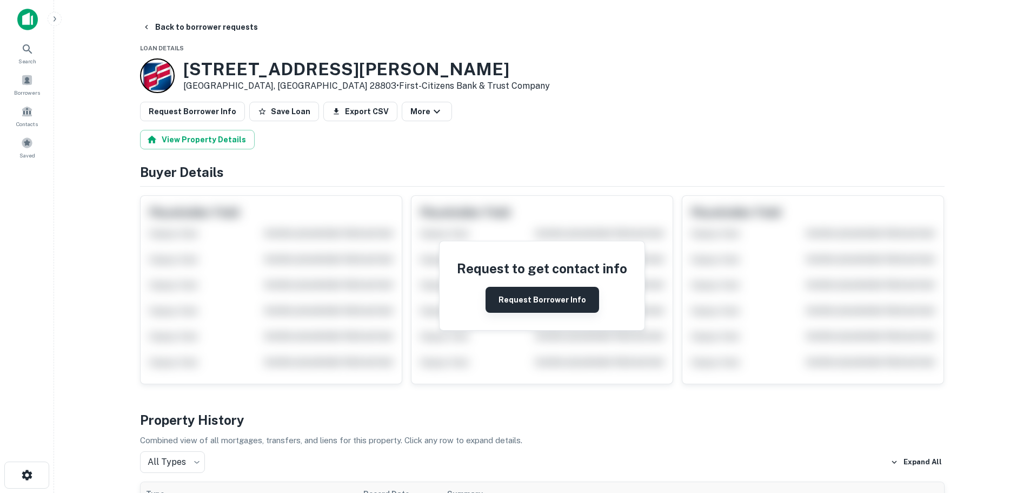
click at [549, 296] on button "Request Borrower Info" at bounding box center [543, 300] width 114 height 26
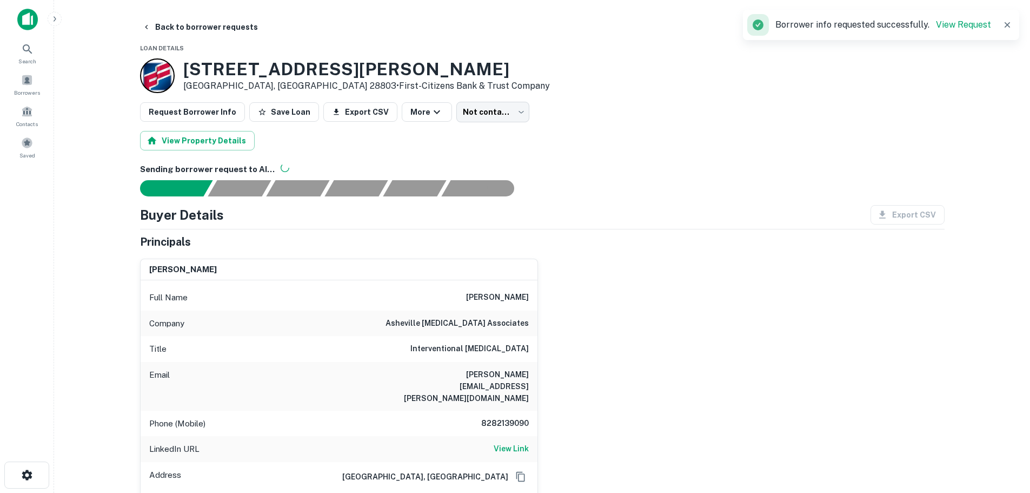
click at [509, 417] on h6 "8282139090" at bounding box center [496, 423] width 65 height 13
copy h6 "8282139090"
click at [460, 377] on h6 "toby.cole@ashevilleradiology.com" at bounding box center [464, 386] width 130 height 36
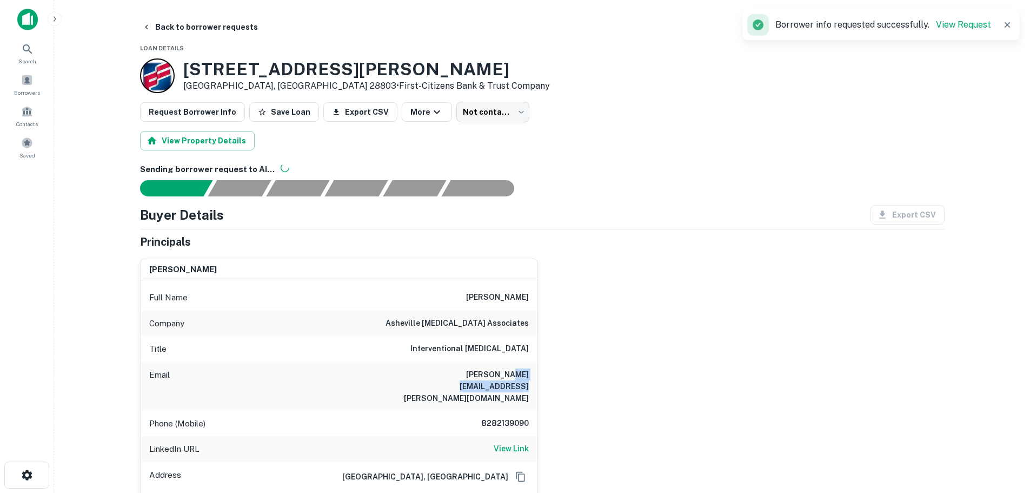
click at [460, 377] on h6 "toby.cole@ashevilleradiology.com" at bounding box center [464, 386] width 130 height 36
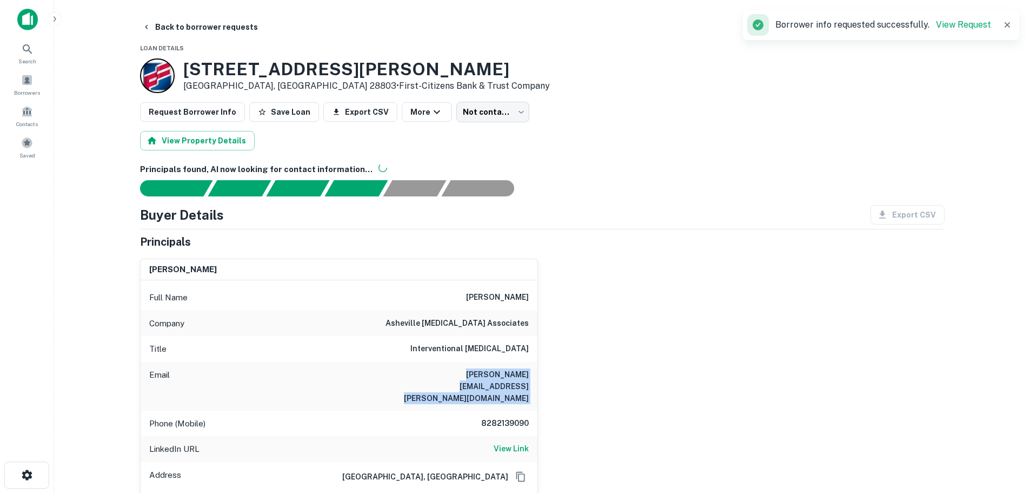
copy h6 "toby.cole@ashevilleradiology.com"
click at [231, 26] on button "Back to borrower requests" at bounding box center [200, 26] width 124 height 19
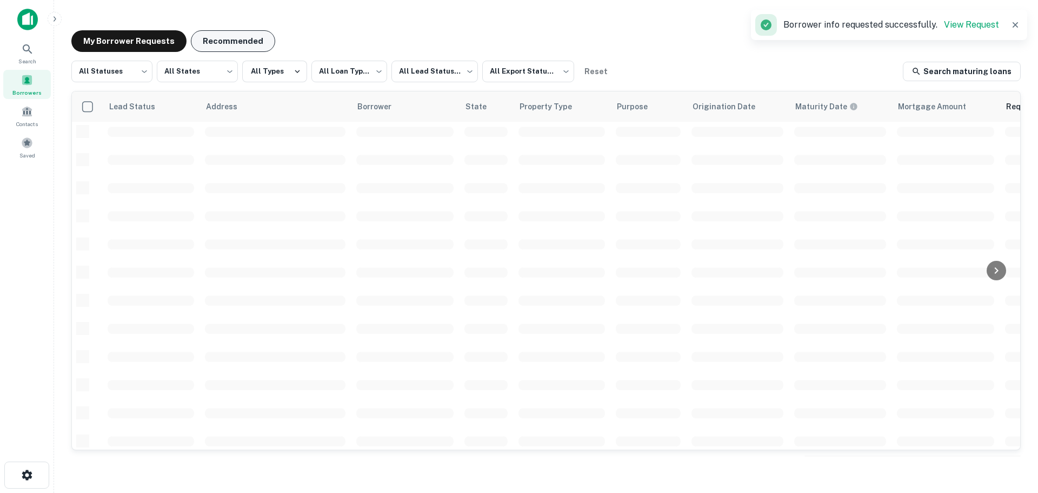
scroll to position [383, 0]
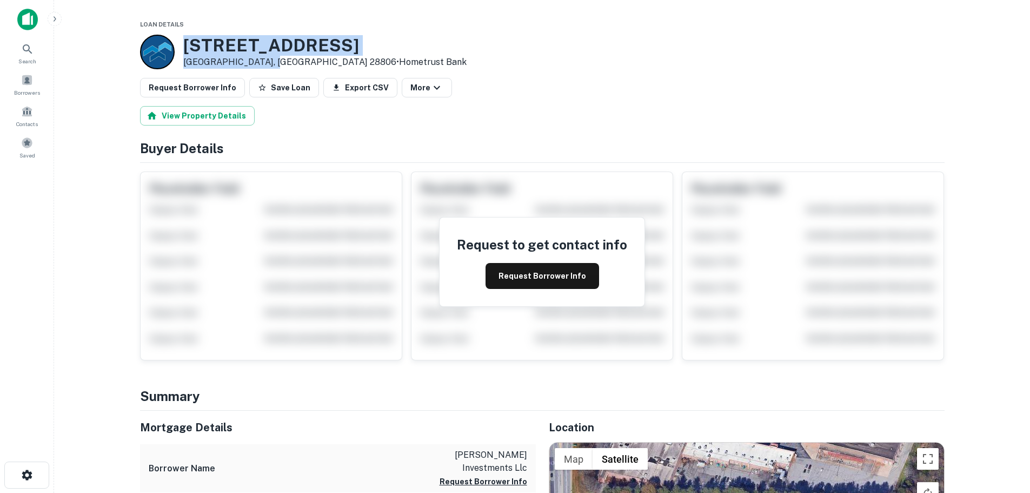
drag, startPoint x: 267, startPoint y: 64, endPoint x: 183, endPoint y: 45, distance: 86.6
click at [183, 45] on div "2100 Ridgefield Blvd Asheville, NC 28806 • Hometrust Bank" at bounding box center [324, 52] width 283 height 34
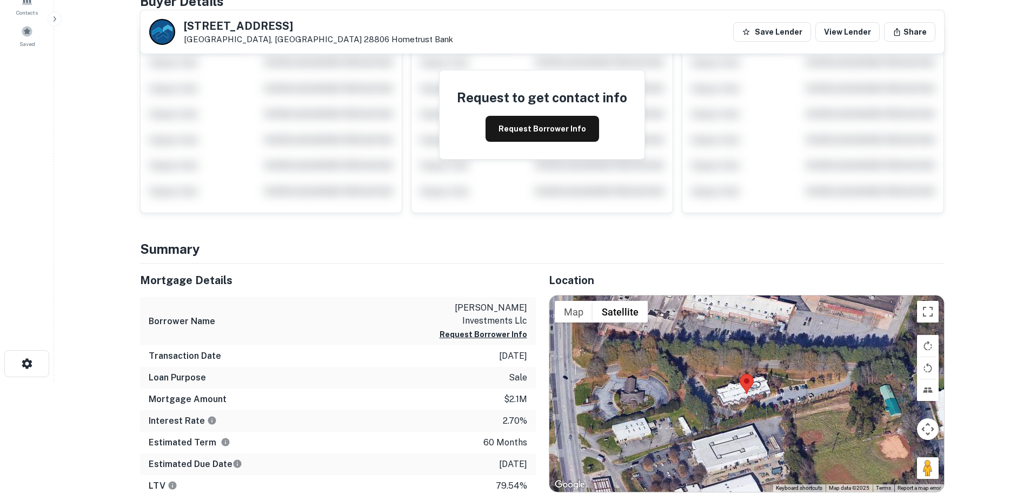
scroll to position [54, 0]
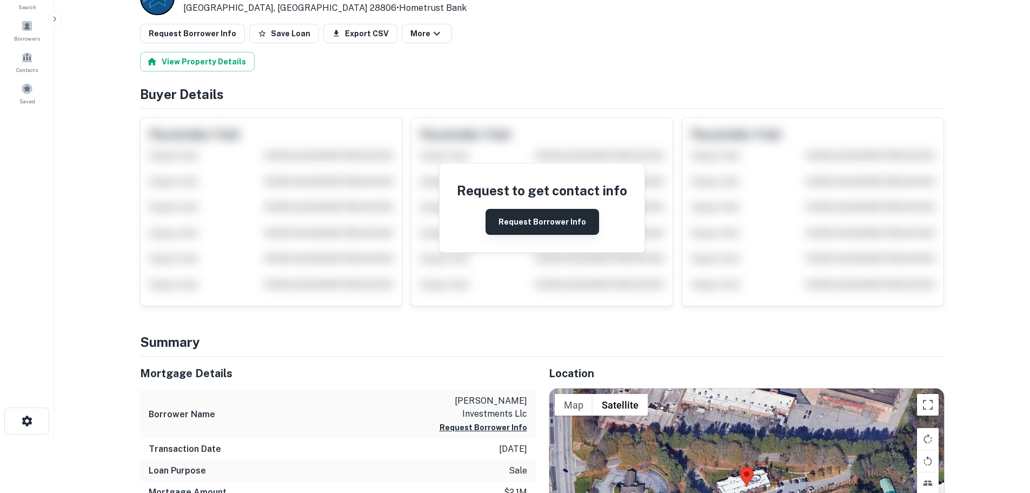
click at [535, 223] on button "Request Borrower Info" at bounding box center [543, 222] width 114 height 26
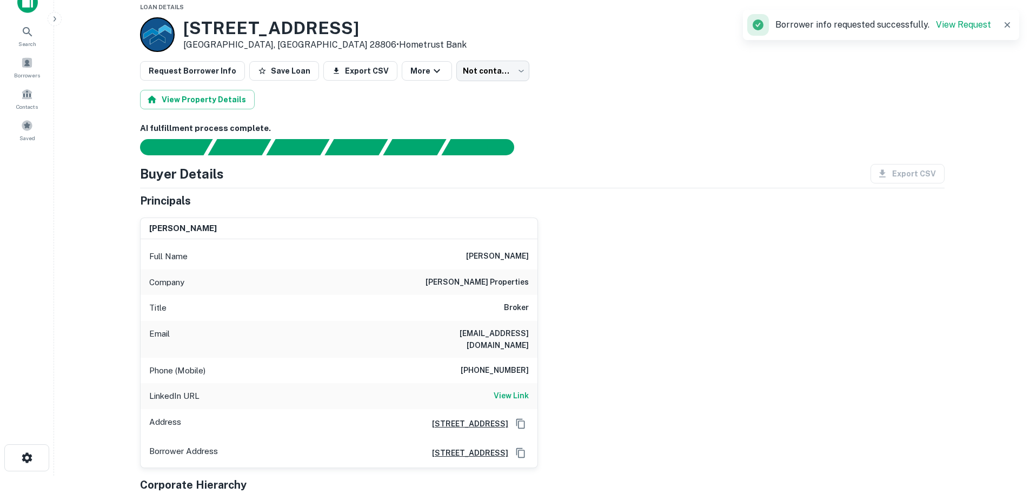
scroll to position [0, 0]
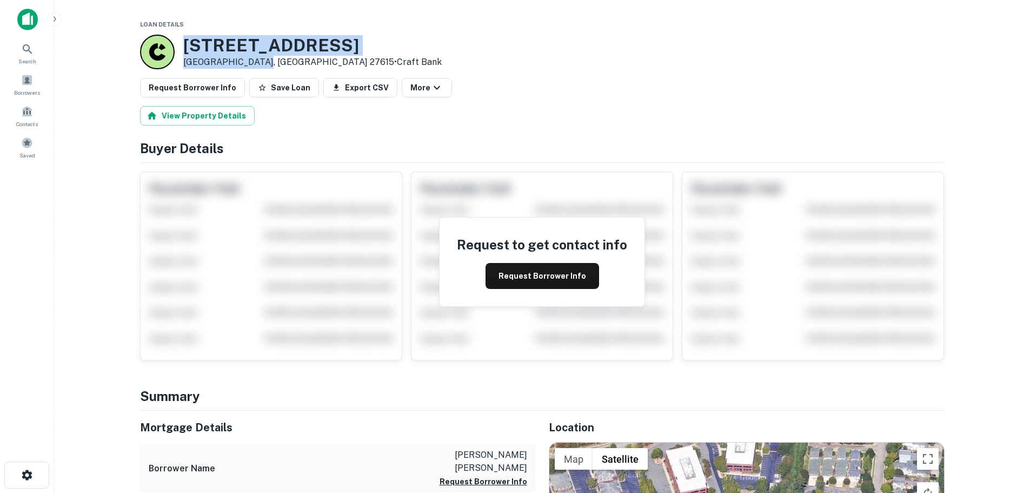
drag, startPoint x: 256, startPoint y: 61, endPoint x: 182, endPoint y: 46, distance: 76.1
click at [182, 46] on div "8408 Six Forks Rd Raleigh, NC 27615 • Craft Bank" at bounding box center [291, 52] width 302 height 35
copy div "8408 Six Forks Rd Raleigh, NC 27615"
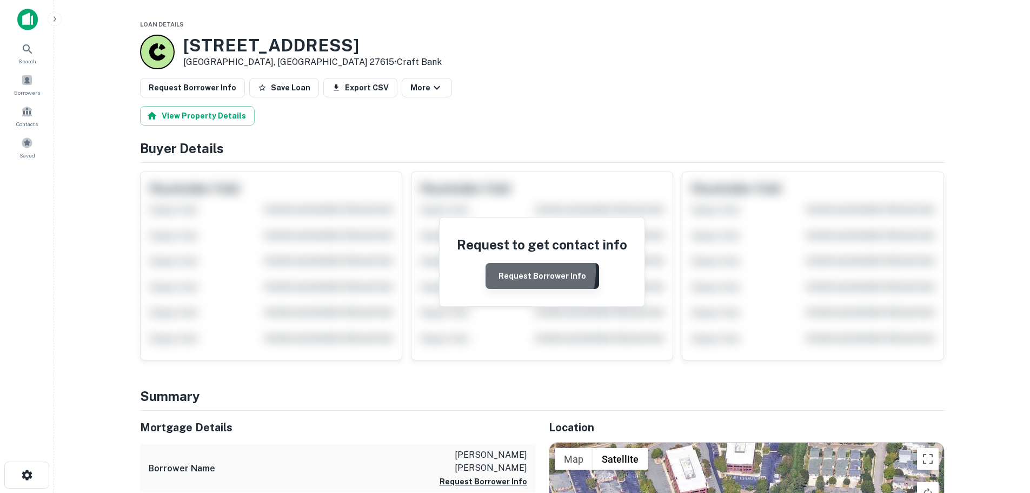
click at [519, 271] on button "Request Borrower Info" at bounding box center [543, 276] width 114 height 26
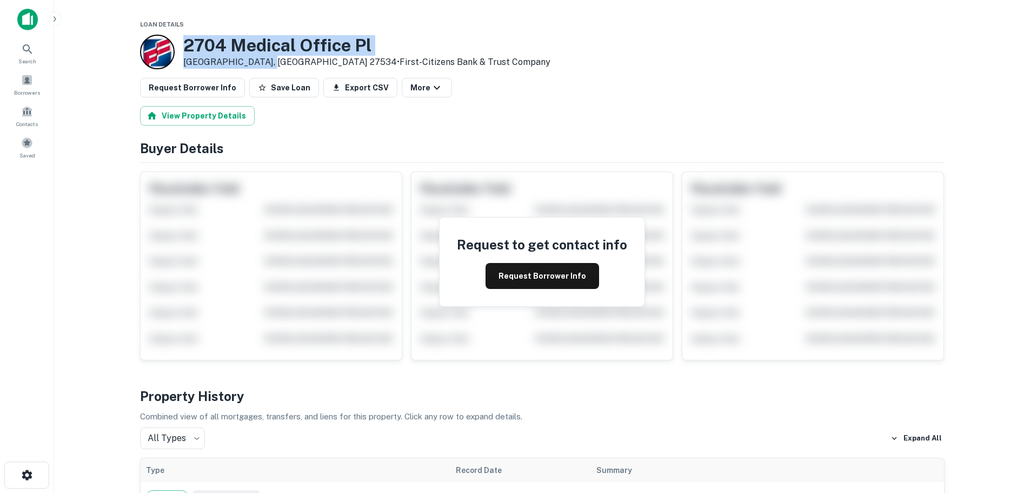
drag, startPoint x: 270, startPoint y: 63, endPoint x: 182, endPoint y: 50, distance: 88.6
click at [182, 50] on div "2704 Medical Office Pl Goldsboro, NC 27534 • First-citizens Bank & Trust Company" at bounding box center [345, 52] width 410 height 35
copy div "2704 Medical Office Pl Goldsboro, NC 27534"
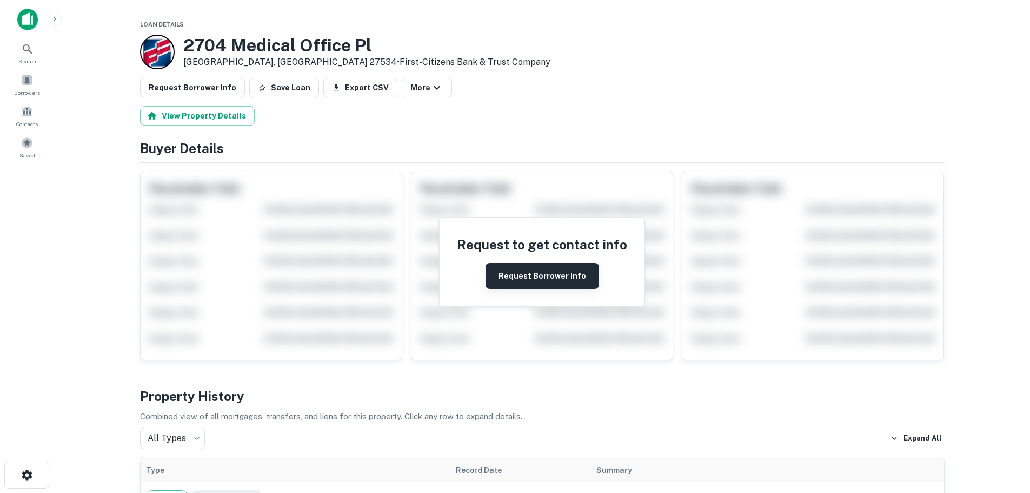
click at [555, 277] on button "Request Borrower Info" at bounding box center [543, 276] width 114 height 26
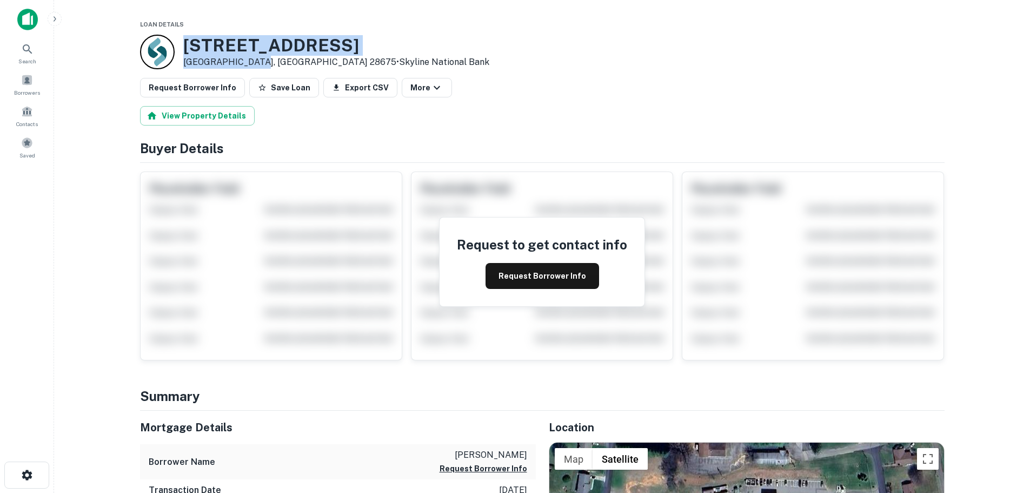
drag, startPoint x: 254, startPoint y: 59, endPoint x: 171, endPoint y: 48, distance: 83.5
click at [171, 48] on div "[STREET_ADDRESS] • Skyline National Bank" at bounding box center [314, 52] width 349 height 35
copy div "[STREET_ADDRESS]"
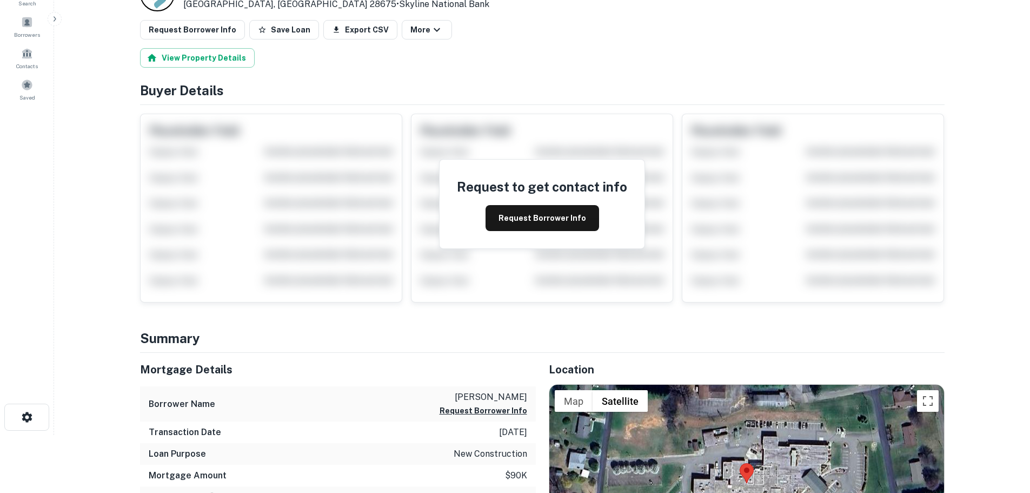
scroll to position [54, 0]
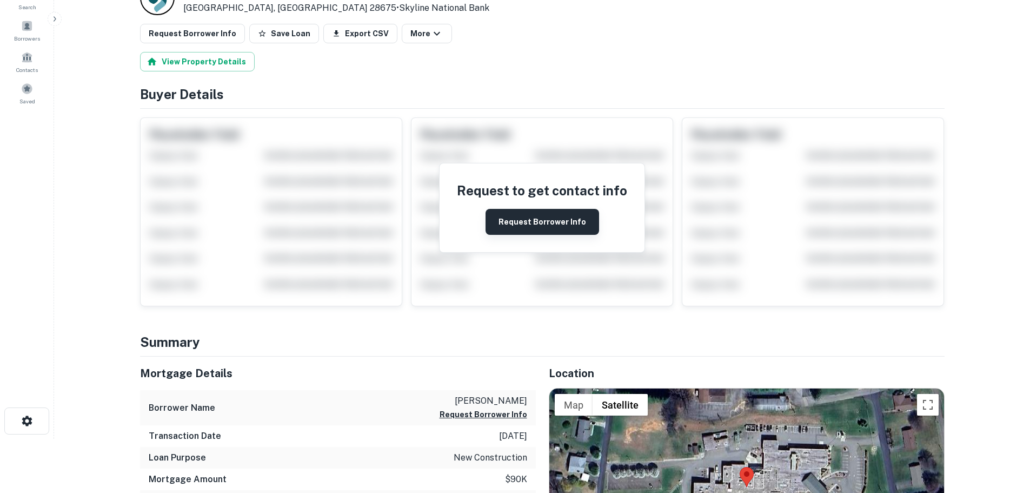
click at [544, 226] on button "Request Borrower Info" at bounding box center [543, 222] width 114 height 26
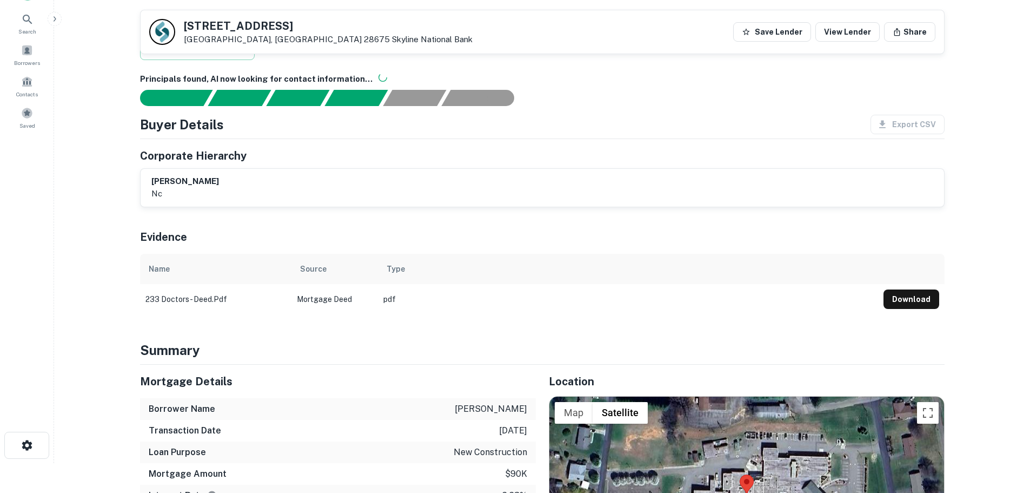
scroll to position [0, 0]
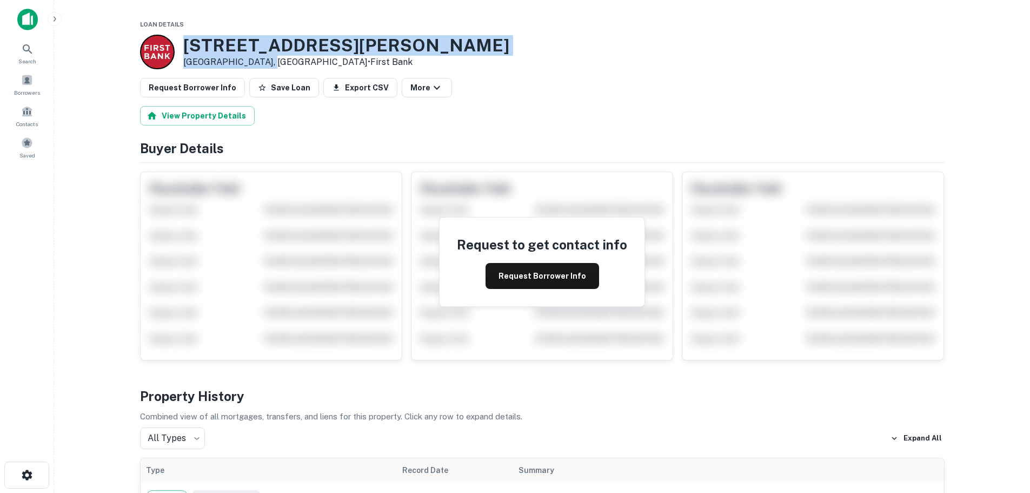
drag, startPoint x: 262, startPoint y: 59, endPoint x: 184, endPoint y: 45, distance: 79.7
click at [184, 45] on div "[STREET_ADDRESS][PERSON_NAME] • First Bank" at bounding box center [346, 52] width 326 height 34
copy div "[STREET_ADDRESS][PERSON_NAME]"
drag, startPoint x: 532, startPoint y: 277, endPoint x: 506, endPoint y: 278, distance: 25.4
click at [532, 277] on button "Request Borrower Info" at bounding box center [543, 276] width 114 height 26
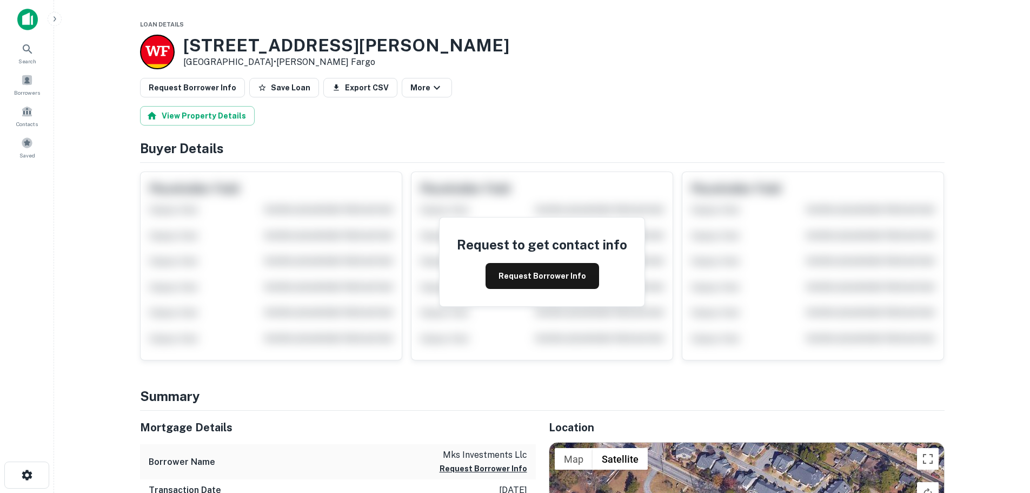
drag, startPoint x: 275, startPoint y: 61, endPoint x: 180, endPoint y: 48, distance: 96.1
click at [180, 48] on div "1411 Fort Bragg Rd Fayetteville, NC 28305 • Wells Fargo" at bounding box center [324, 52] width 369 height 35
copy div "1411 Fort Bragg Rd Fayetteville, NC 28305"
drag, startPoint x: 538, startPoint y: 279, endPoint x: 532, endPoint y: 269, distance: 11.9
click at [538, 278] on button "Request Borrower Info" at bounding box center [543, 276] width 114 height 26
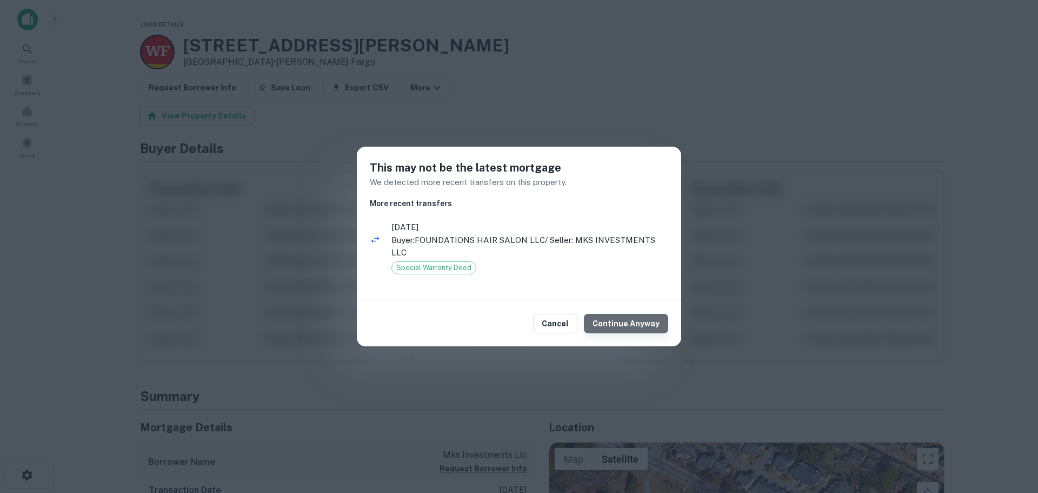
click at [632, 326] on button "Continue Anyway" at bounding box center [626, 323] width 84 height 19
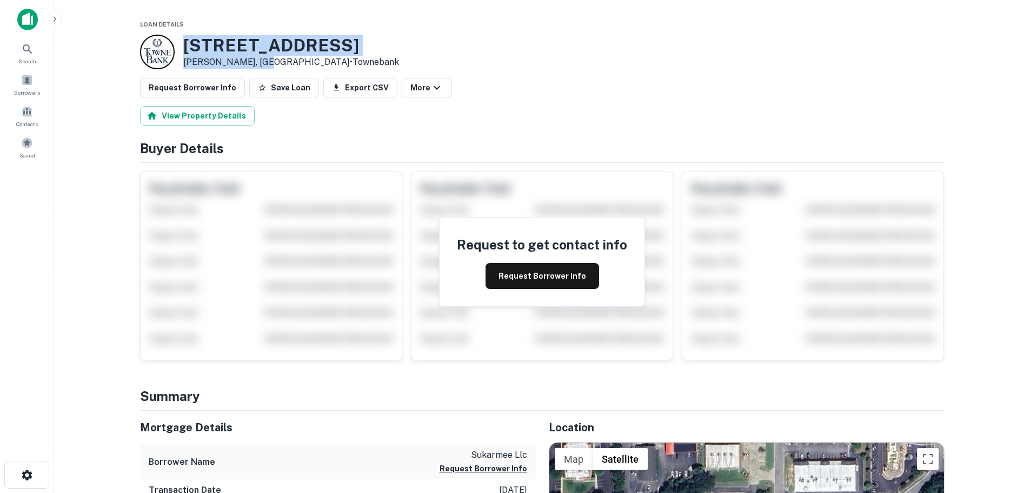
drag, startPoint x: 259, startPoint y: 62, endPoint x: 181, endPoint y: 47, distance: 79.9
click at [181, 47] on div "[STREET_ADDRESS] • [GEOGRAPHIC_DATA]" at bounding box center [269, 52] width 259 height 35
copy div "609 Attain [GEOGRAPHIC_DATA], [GEOGRAPHIC_DATA]"
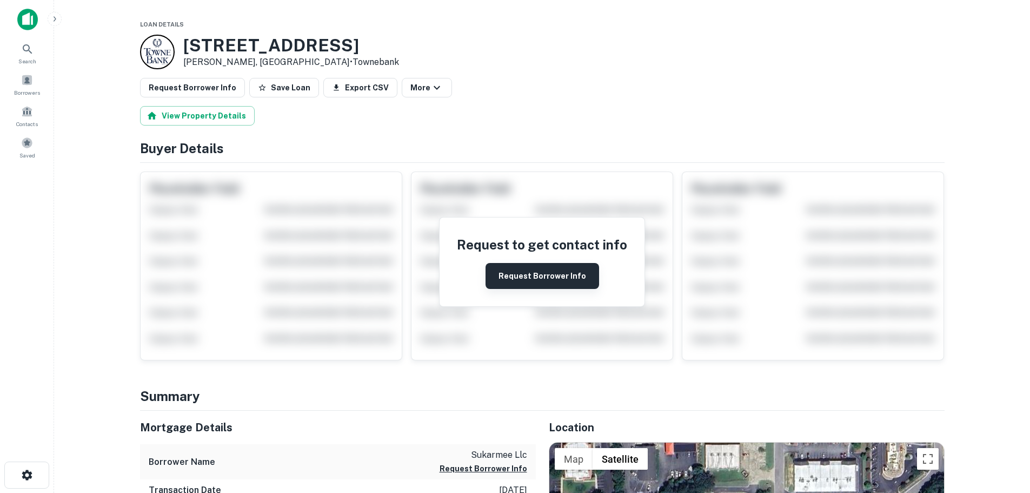
drag, startPoint x: 538, startPoint y: 277, endPoint x: 536, endPoint y: 266, distance: 12.0
click at [538, 277] on button "Request Borrower Info" at bounding box center [543, 276] width 114 height 26
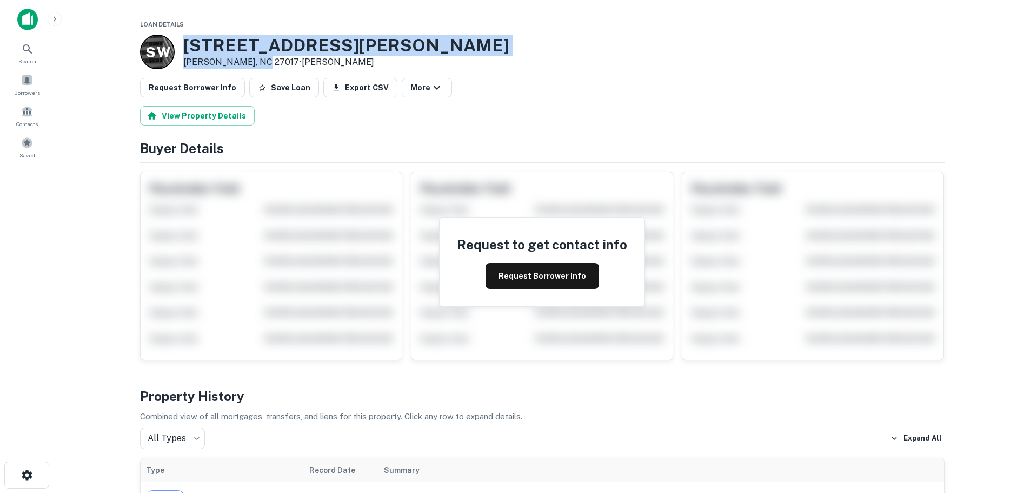
drag, startPoint x: 258, startPoint y: 60, endPoint x: 182, endPoint y: 43, distance: 77.7
click at [183, 43] on div "[STREET_ADDRESS][PERSON_NAME][PERSON_NAME] • [PERSON_NAME]" at bounding box center [346, 52] width 326 height 34
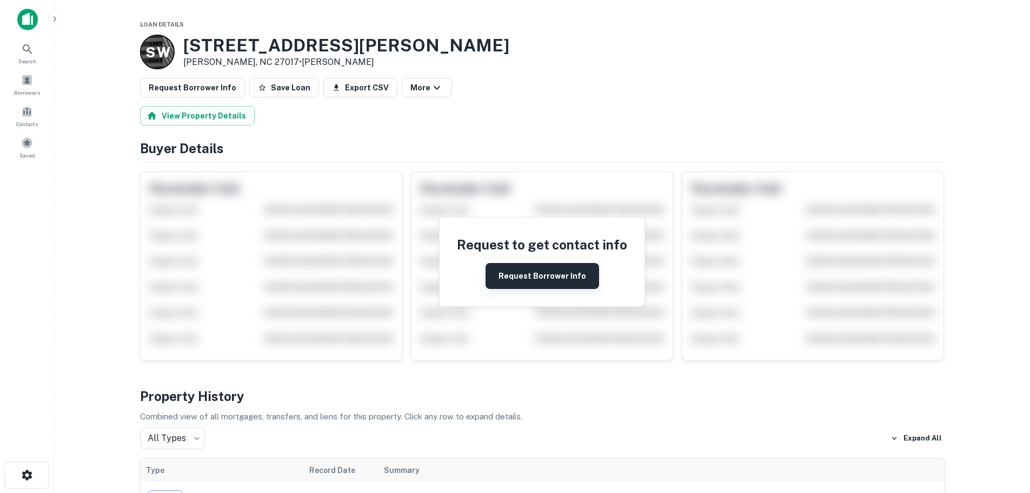
drag, startPoint x: 541, startPoint y: 274, endPoint x: 542, endPoint y: 264, distance: 10.3
click at [541, 274] on button "Request Borrower Info" at bounding box center [543, 276] width 114 height 26
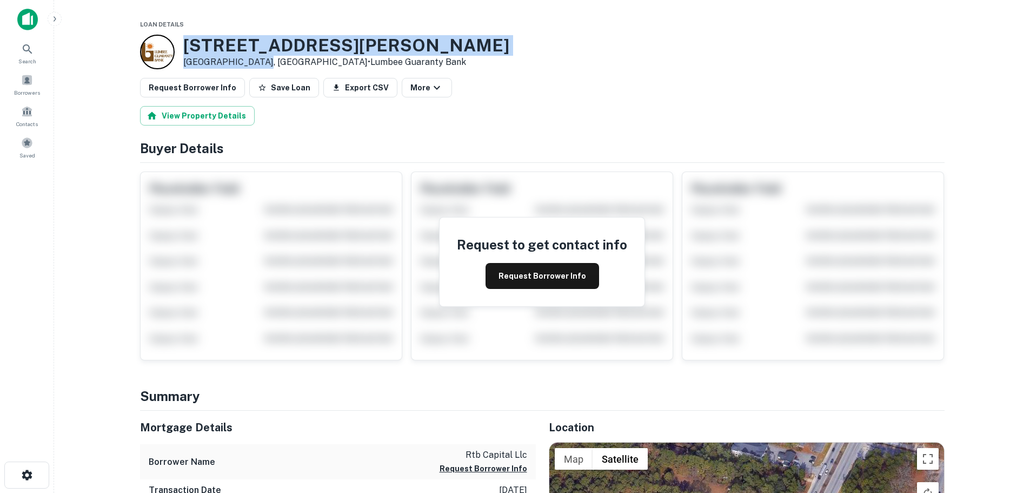
drag, startPoint x: 244, startPoint y: 60, endPoint x: 185, endPoint y: 49, distance: 59.5
click at [185, 49] on div "[STREET_ADDRESS][PERSON_NAME] • Lumbee Guaranty Bank" at bounding box center [346, 52] width 326 height 34
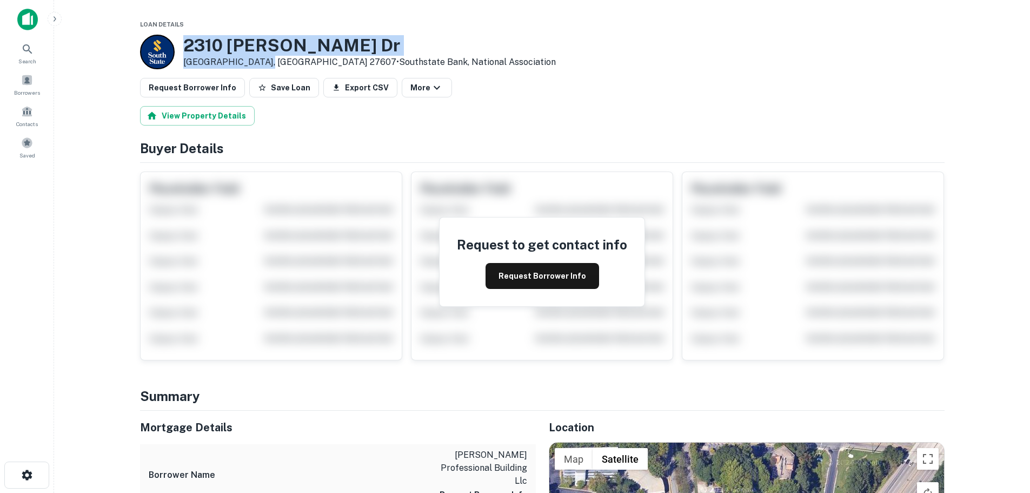
drag, startPoint x: 260, startPoint y: 62, endPoint x: 184, endPoint y: 45, distance: 77.0
click at [184, 45] on div "2310 Myron Dr Raleigh, NC 27607 • Southstate Bank, National Association" at bounding box center [369, 52] width 373 height 34
copy div "2310 Myron Dr Raleigh, NC 27607"
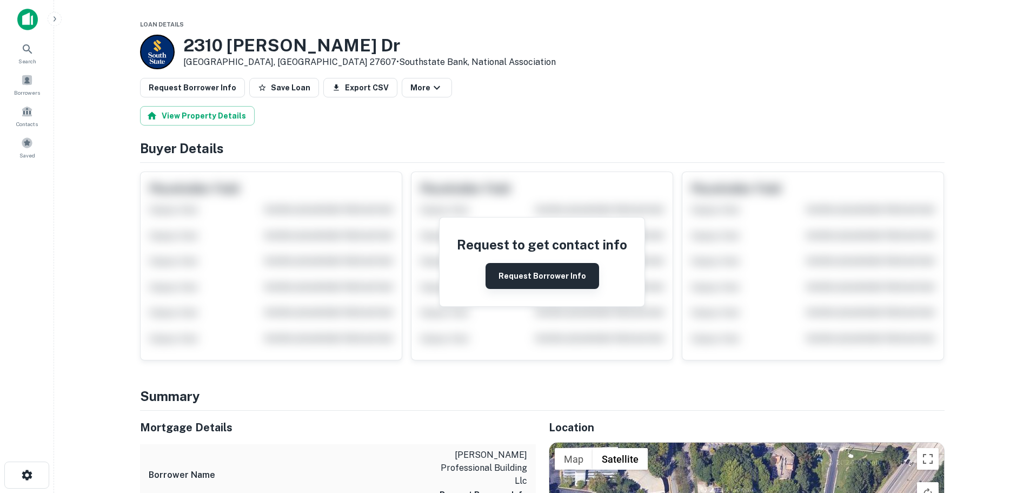
drag, startPoint x: 536, startPoint y: 275, endPoint x: 520, endPoint y: 282, distance: 17.4
click at [536, 275] on button "Request Borrower Info" at bounding box center [543, 276] width 114 height 26
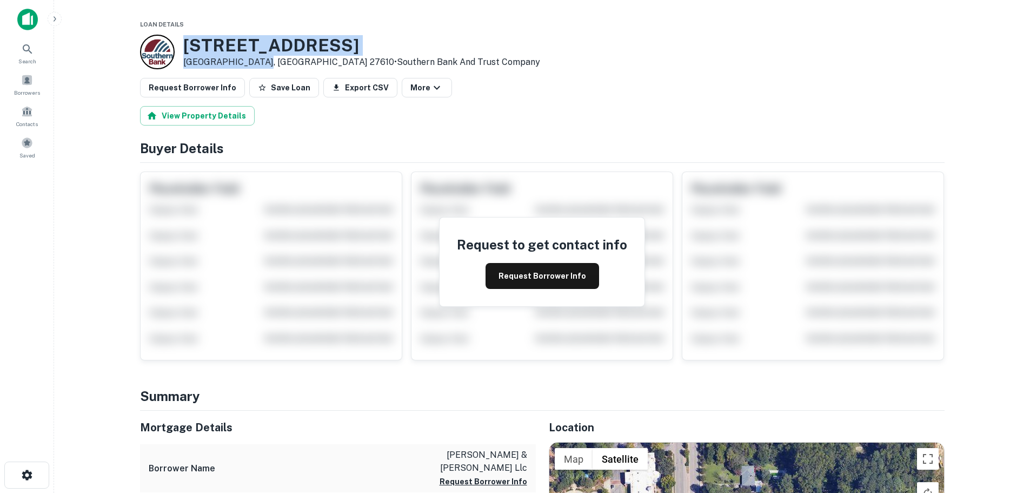
drag, startPoint x: 256, startPoint y: 64, endPoint x: 181, endPoint y: 46, distance: 76.7
click at [181, 46] on div "[STREET_ADDRESS] • Southern Bank And Trust Company" at bounding box center [340, 52] width 400 height 35
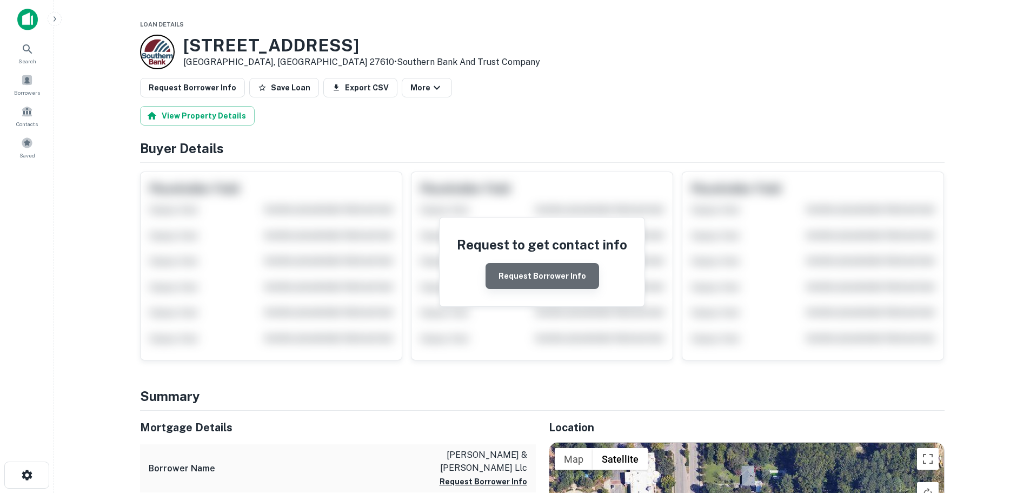
click at [555, 274] on button "Request Borrower Info" at bounding box center [543, 276] width 114 height 26
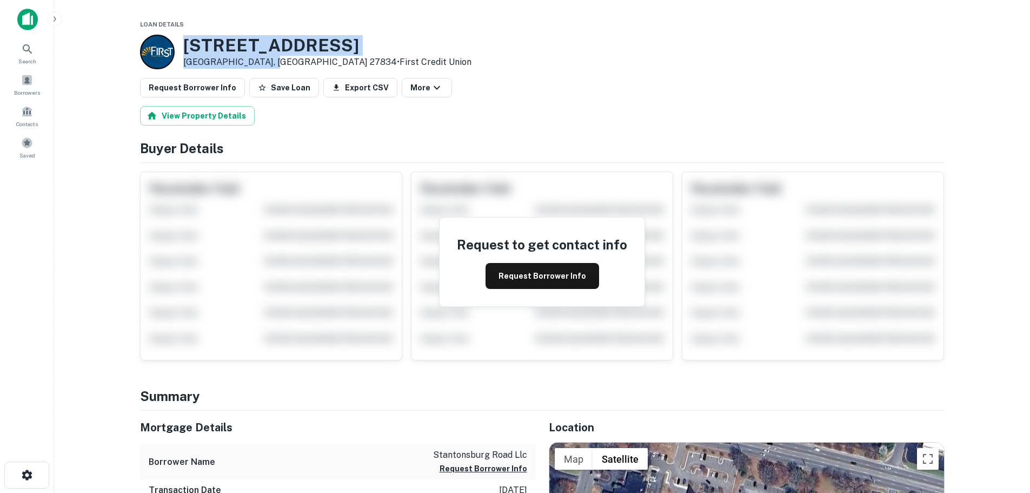
drag, startPoint x: 268, startPoint y: 59, endPoint x: 182, endPoint y: 45, distance: 87.6
click at [183, 45] on div "[STREET_ADDRESS] • First Credit Union" at bounding box center [327, 52] width 288 height 34
copy div "[STREET_ADDRESS]"
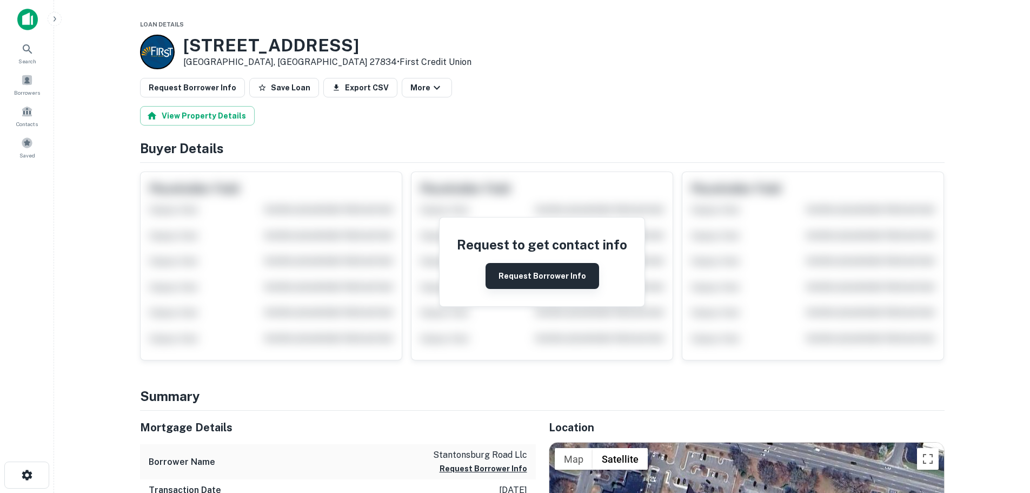
click at [547, 280] on button "Request Borrower Info" at bounding box center [543, 276] width 114 height 26
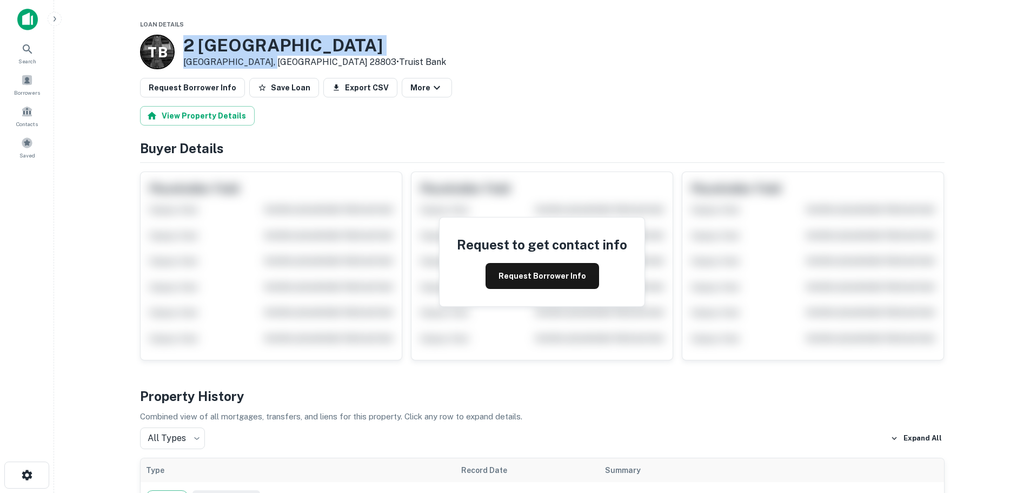
drag, startPoint x: 263, startPoint y: 61, endPoint x: 183, endPoint y: 43, distance: 82.4
click at [183, 43] on div "2 Yorkshire St Asheville, NC 28803 • Truist Bank" at bounding box center [314, 52] width 263 height 34
copy div "2 Yorkshire St Asheville, NC 28803"
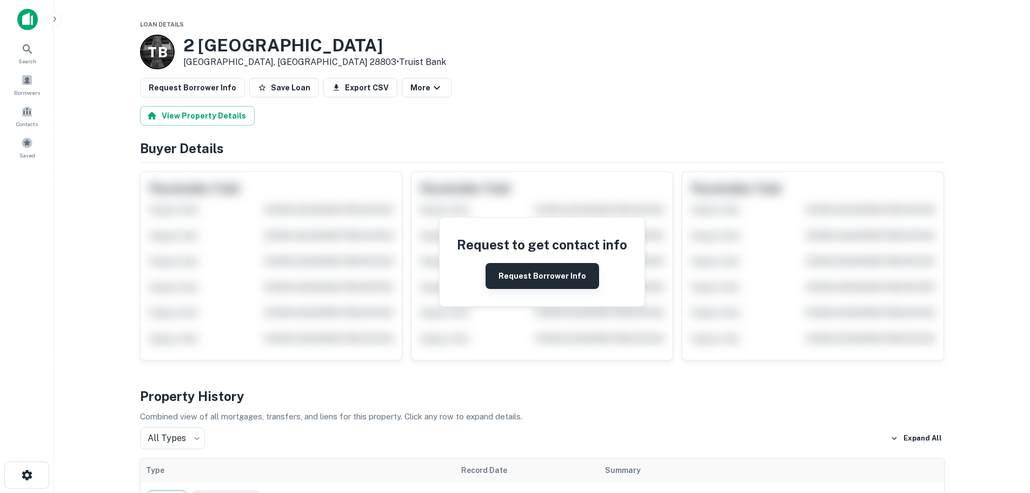
click at [558, 272] on button "Request Borrower Info" at bounding box center [543, 276] width 114 height 26
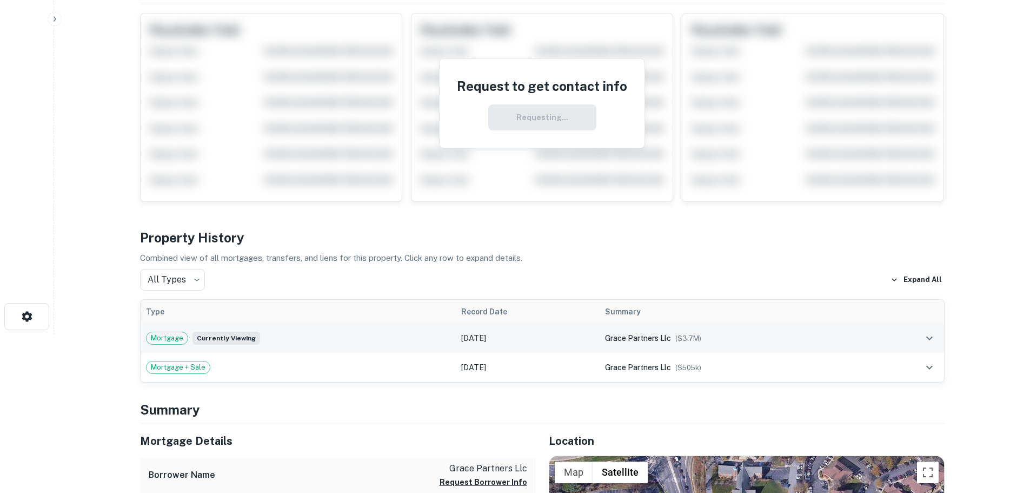
scroll to position [162, 0]
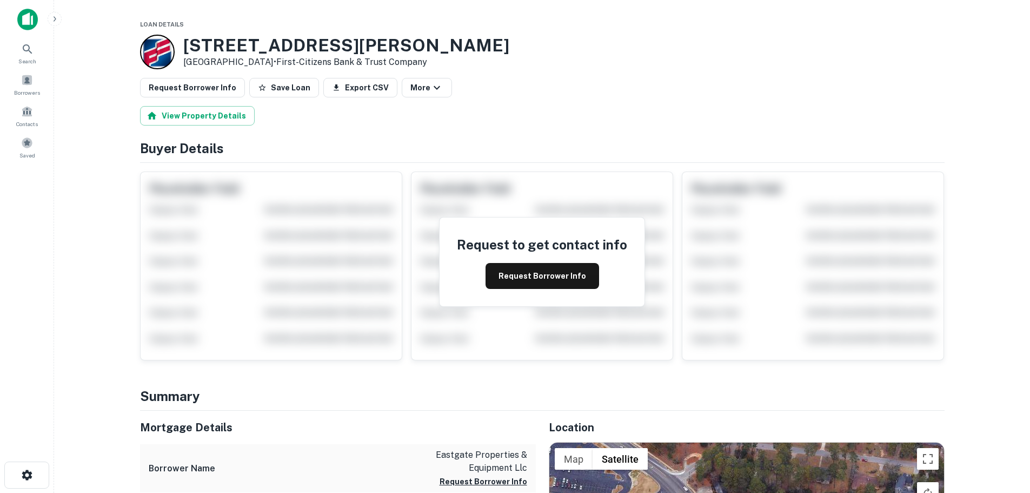
drag, startPoint x: 274, startPoint y: 61, endPoint x: 173, endPoint y: 48, distance: 102.5
click at [173, 48] on div "909 S Mcpherson Church Rd Fayetteville, NC 28303 • First-citizens Bank & Trust …" at bounding box center [324, 52] width 369 height 35
copy div "909 S Mcpherson Church Rd Fayetteville, NC 28303"
click at [526, 280] on button "Request Borrower Info" at bounding box center [543, 276] width 114 height 26
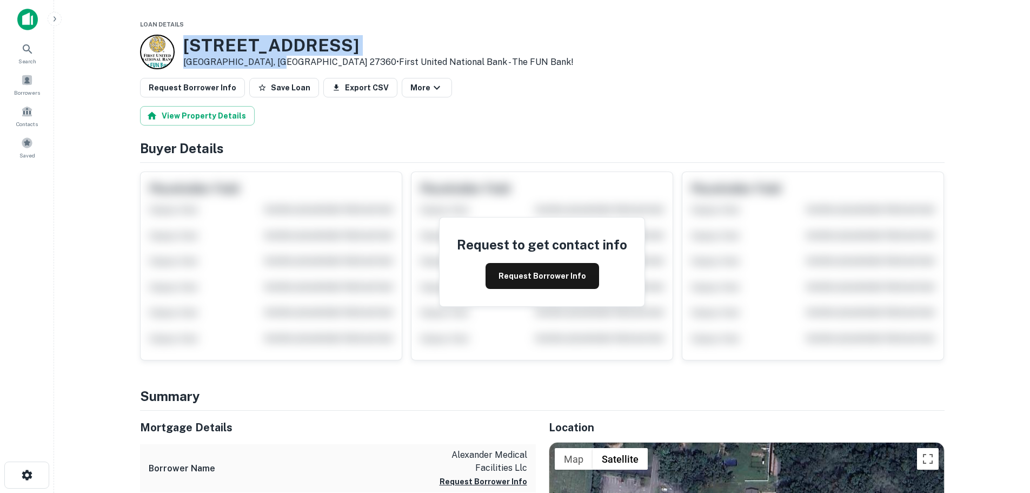
drag, startPoint x: 264, startPoint y: 59, endPoint x: 183, endPoint y: 42, distance: 82.4
click at [183, 42] on div "[STREET_ADDRESS] • First United National Bank - The FUN Bank!" at bounding box center [378, 52] width 390 height 34
copy div "1300 Lexington Ave Thomasville, NC 27360"
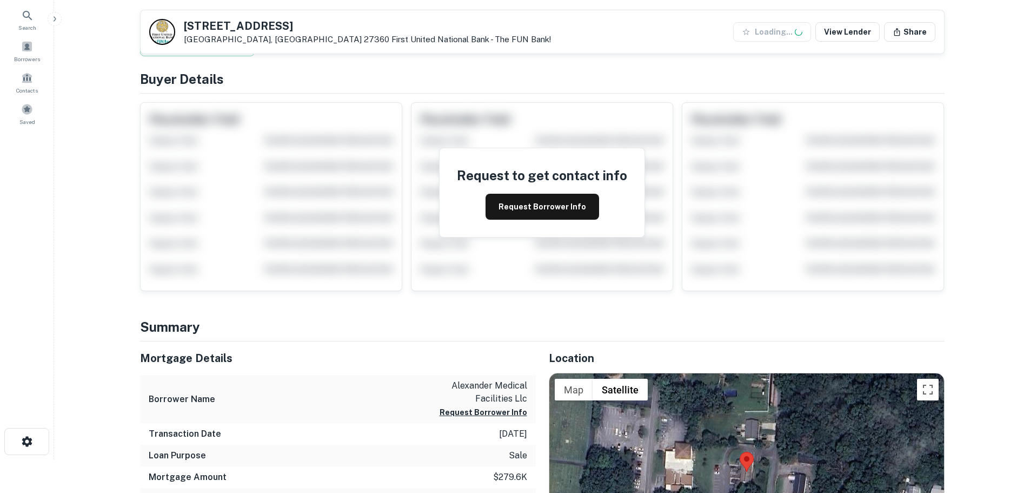
scroll to position [162, 0]
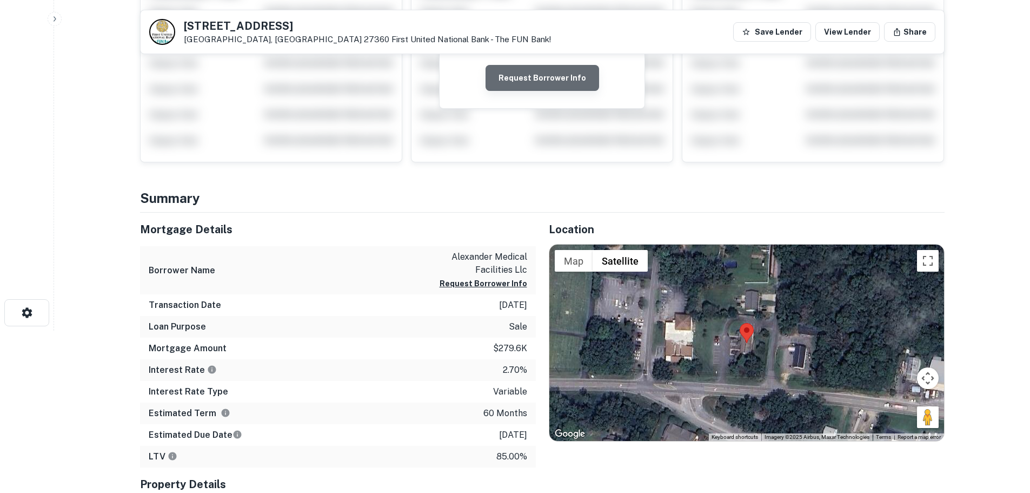
click at [553, 77] on button "Request Borrower Info" at bounding box center [543, 78] width 114 height 26
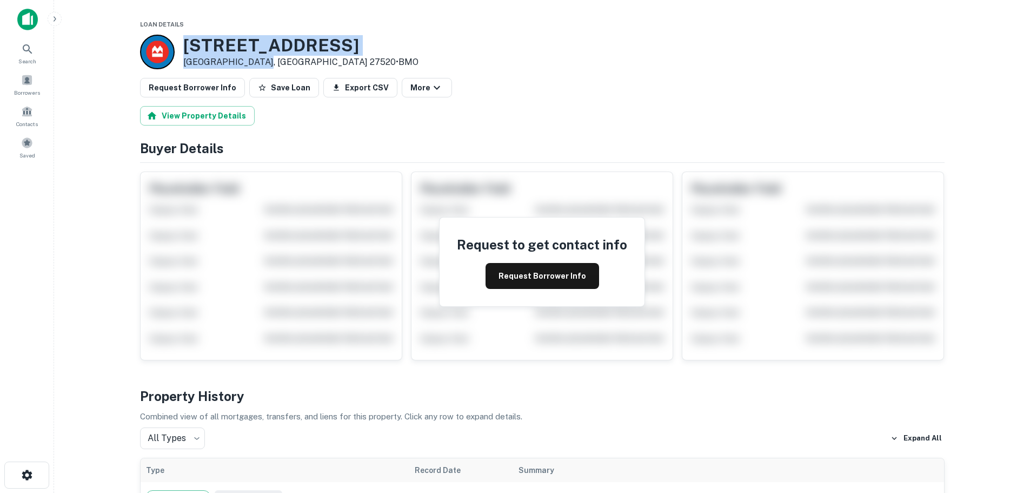
drag, startPoint x: 260, startPoint y: 59, endPoint x: 185, endPoint y: 39, distance: 77.4
click at [185, 39] on div "[STREET_ADDRESS] • BMO" at bounding box center [300, 52] width 235 height 34
copy div "[STREET_ADDRESS]"
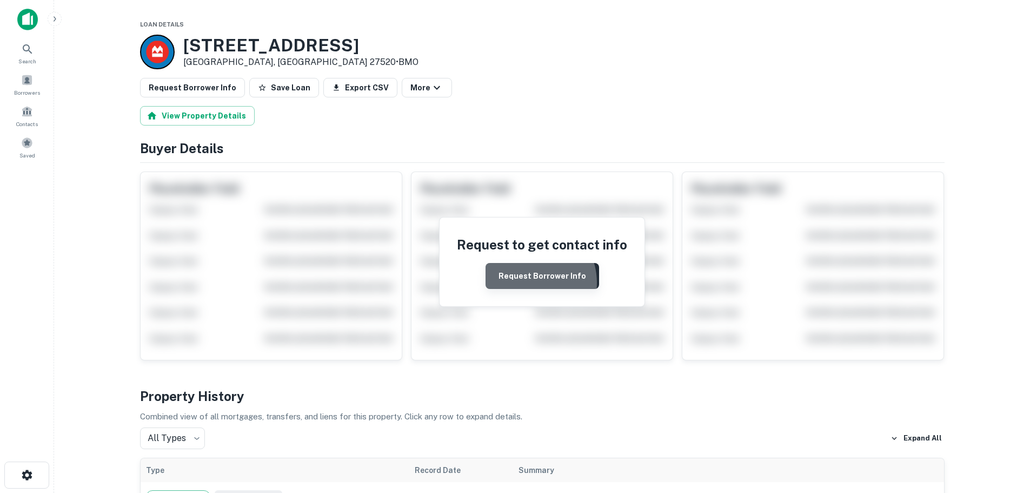
click at [529, 282] on button "Request Borrower Info" at bounding box center [543, 276] width 114 height 26
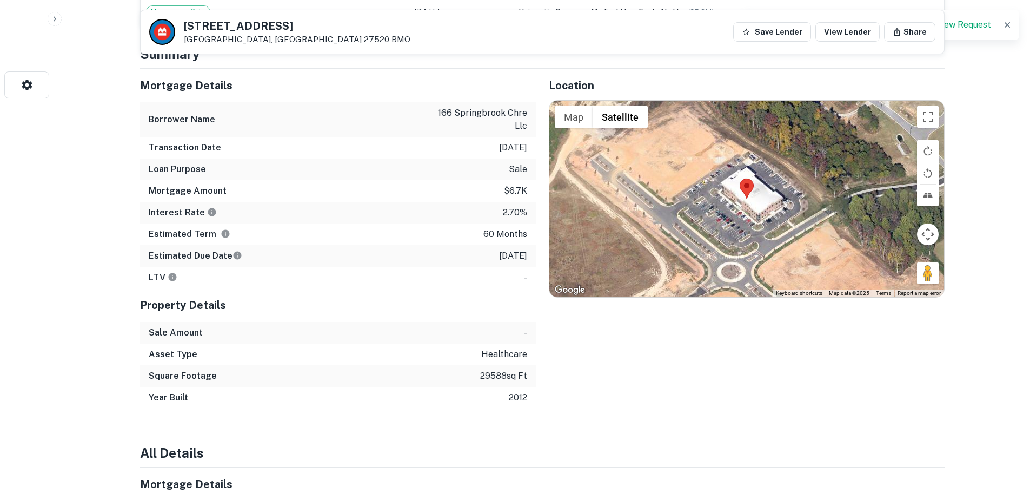
scroll to position [324, 0]
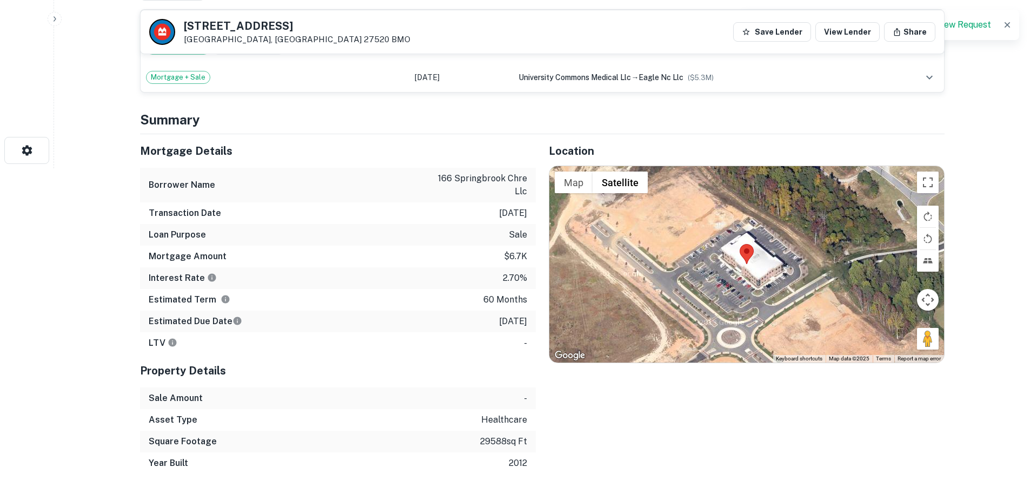
click at [519, 260] on p "$6.7k" at bounding box center [515, 256] width 23 height 13
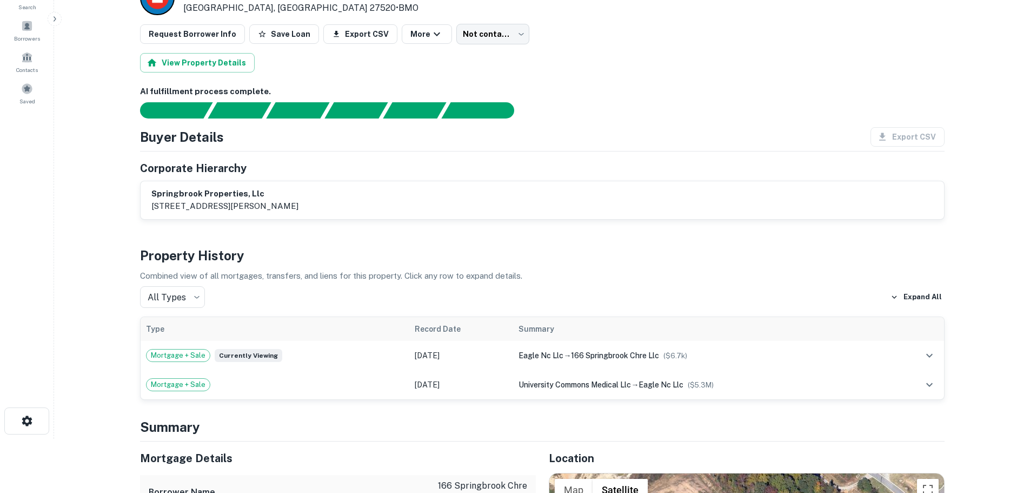
scroll to position [0, 0]
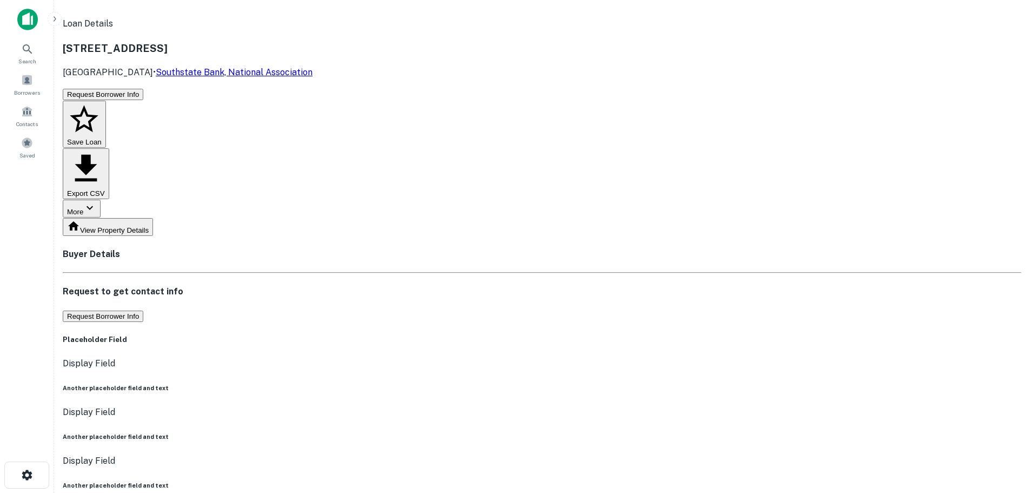
drag, startPoint x: 281, startPoint y: 62, endPoint x: 180, endPoint y: 43, distance: 102.2
click at [180, 43] on div "814 S Main St Wake Forest, NC 27587 • Southstate Bank, National Association" at bounding box center [542, 60] width 959 height 38
copy div "814 S Main St Wake Forest, NC 27587"
click at [143, 310] on button "Request Borrower Info" at bounding box center [103, 315] width 81 height 11
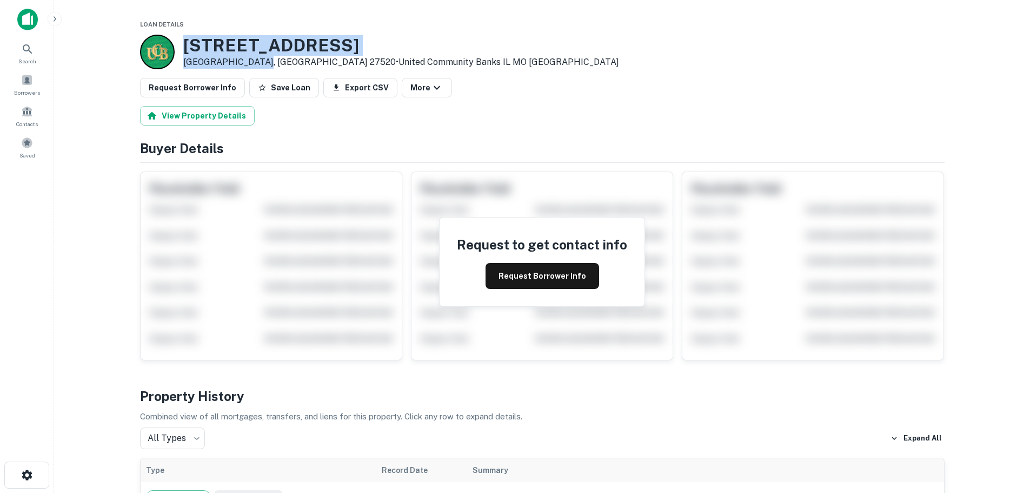
drag, startPoint x: 258, startPoint y: 63, endPoint x: 176, endPoint y: 45, distance: 84.1
click at [176, 45] on div "[STREET_ADDRESS] • United Community Banks IL MO [GEOGRAPHIC_DATA]" at bounding box center [379, 52] width 479 height 35
copy div "[STREET_ADDRESS]"
drag, startPoint x: 541, startPoint y: 275, endPoint x: 540, endPoint y: 261, distance: 13.6
click at [541, 273] on button "Request Borrower Info" at bounding box center [543, 276] width 114 height 26
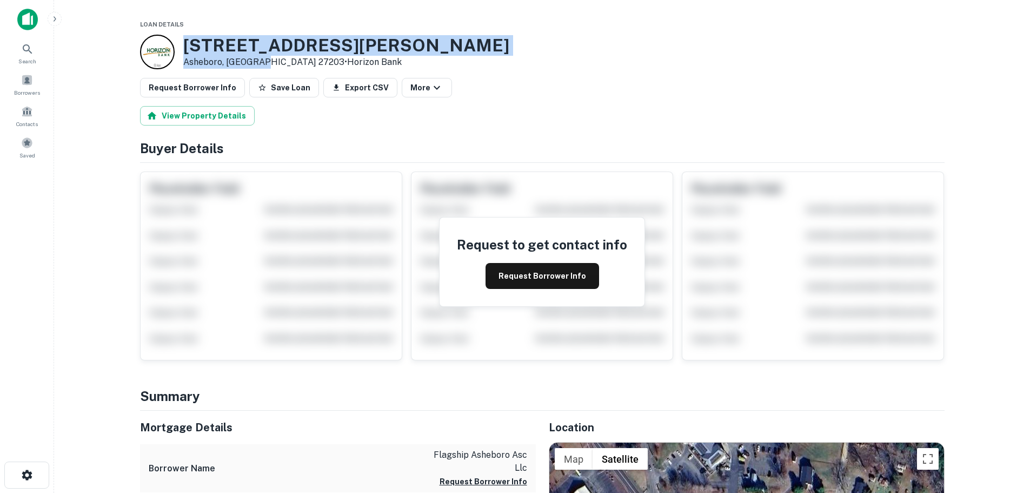
drag, startPoint x: 267, startPoint y: 62, endPoint x: 184, endPoint y: 47, distance: 84.2
click at [184, 47] on div "[STREET_ADDRESS][PERSON_NAME] • Horizon Bank" at bounding box center [346, 52] width 326 height 34
copy div "[STREET_ADDRESS][PERSON_NAME]"
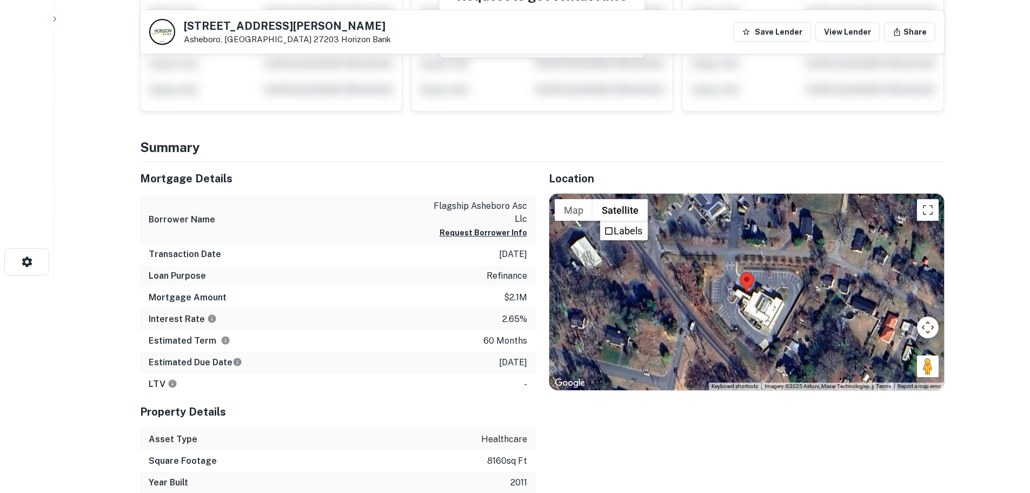
scroll to position [162, 0]
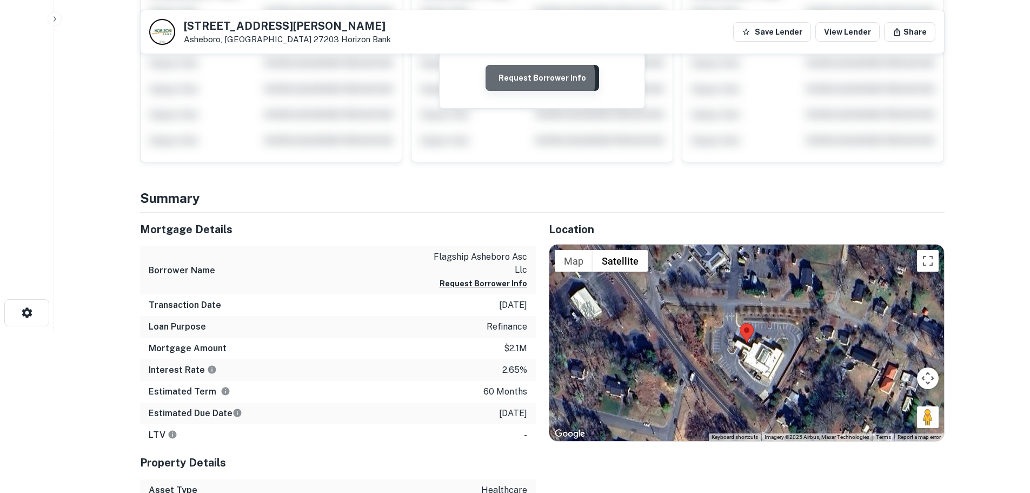
click at [523, 79] on button "Request Borrower Info" at bounding box center [543, 78] width 114 height 26
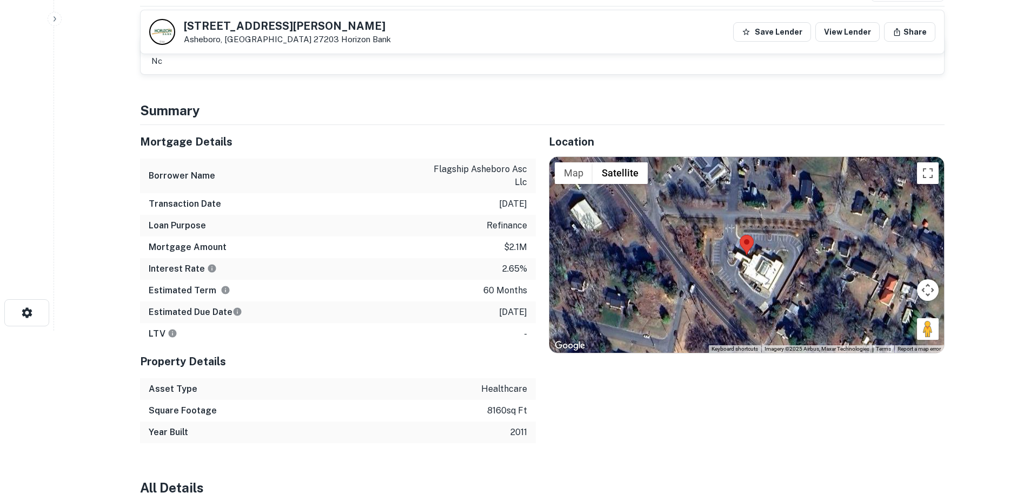
scroll to position [0, 0]
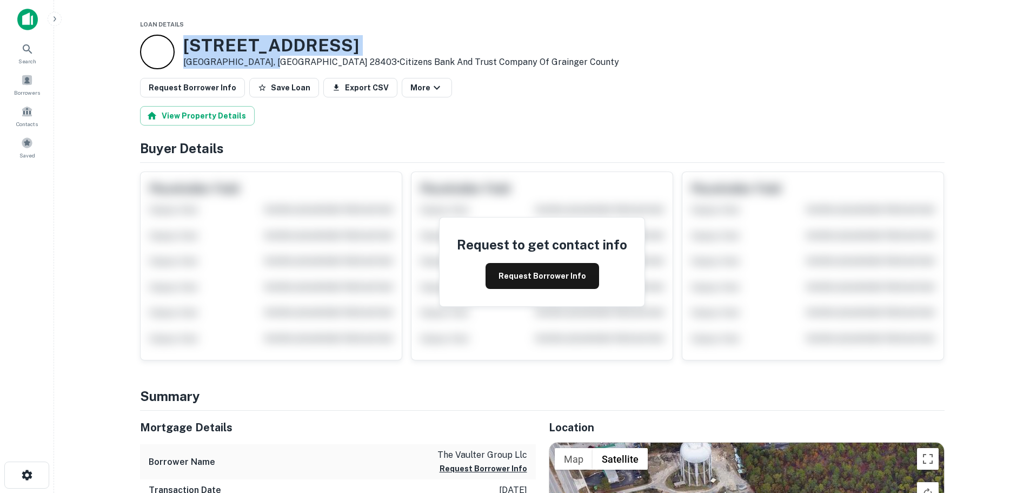
drag, startPoint x: 276, startPoint y: 61, endPoint x: 171, endPoint y: 45, distance: 106.2
click at [171, 45] on div "1717 Shipyard Blvd Wilmington, NC 28403 • Citizens Bank And Trust Company Of Gr…" at bounding box center [379, 52] width 479 height 35
copy div "1717 Shipyard Blvd Wilmington, NC 28403"
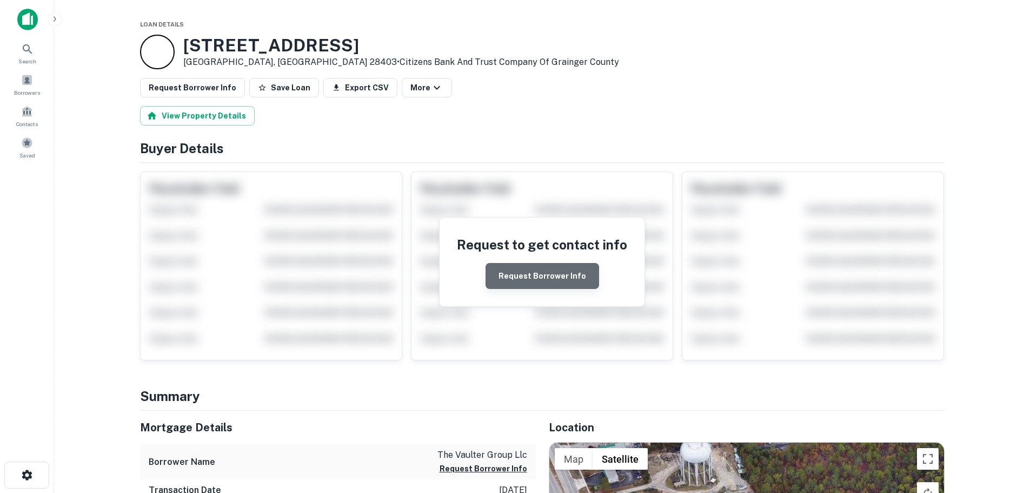
click at [552, 282] on button "Request Borrower Info" at bounding box center [543, 276] width 114 height 26
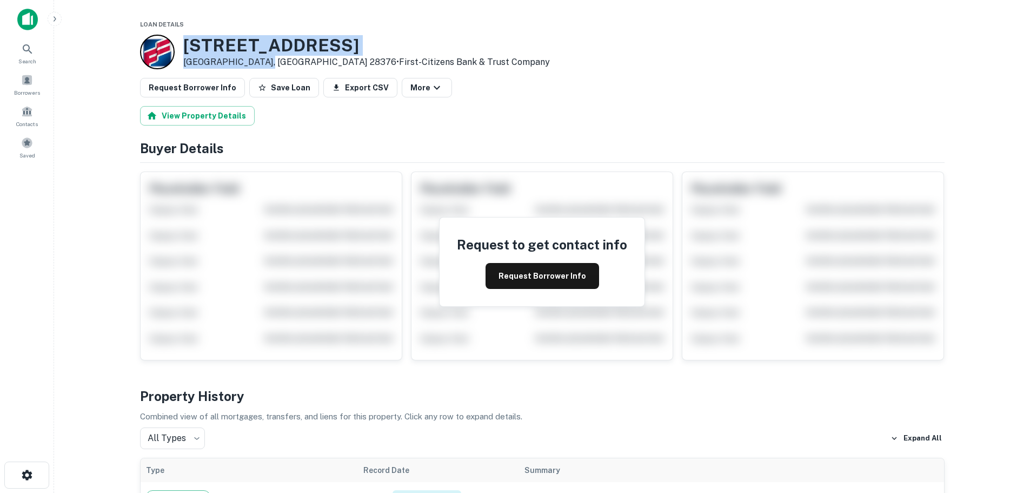
drag, startPoint x: 262, startPoint y: 62, endPoint x: 162, endPoint y: 58, distance: 100.1
click at [162, 43] on div "[STREET_ADDRESS] • First-citizens Bank & Trust Company" at bounding box center [345, 52] width 410 height 35
copy div "404 S Main St Raeford, NC 28376"
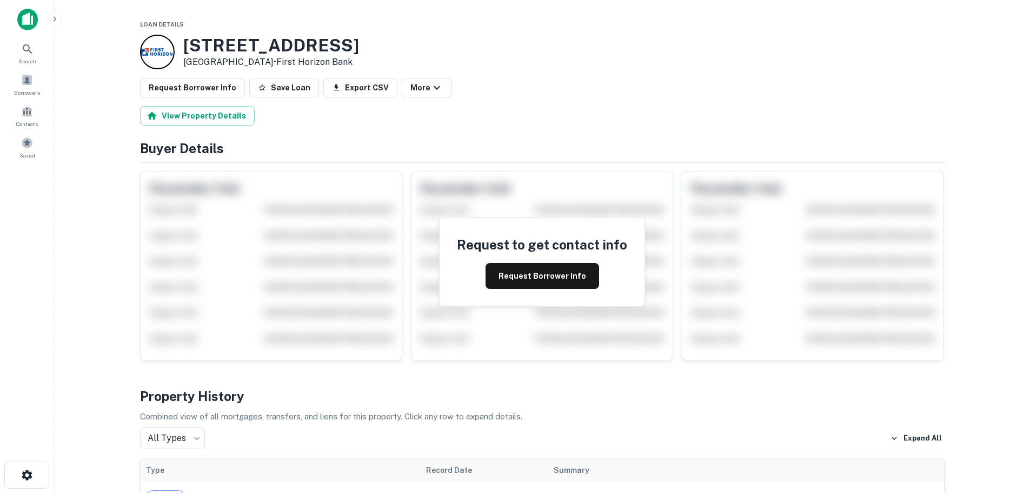
drag, startPoint x: 286, startPoint y: 60, endPoint x: 187, endPoint y: 55, distance: 99.6
click at [183, 47] on div "[STREET_ADDRESS] • First Horizon Bank" at bounding box center [271, 52] width 176 height 34
copy div "2933 Maplewood Ave Winston Salem, NC 27103"
click at [532, 273] on button "Request Borrower Info" at bounding box center [543, 276] width 114 height 26
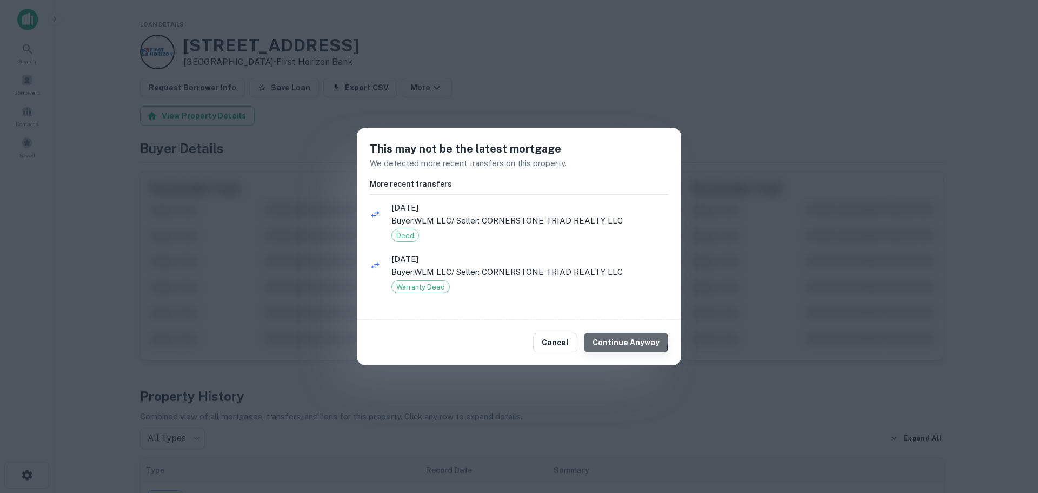
click at [629, 340] on button "Continue Anyway" at bounding box center [626, 342] width 84 height 19
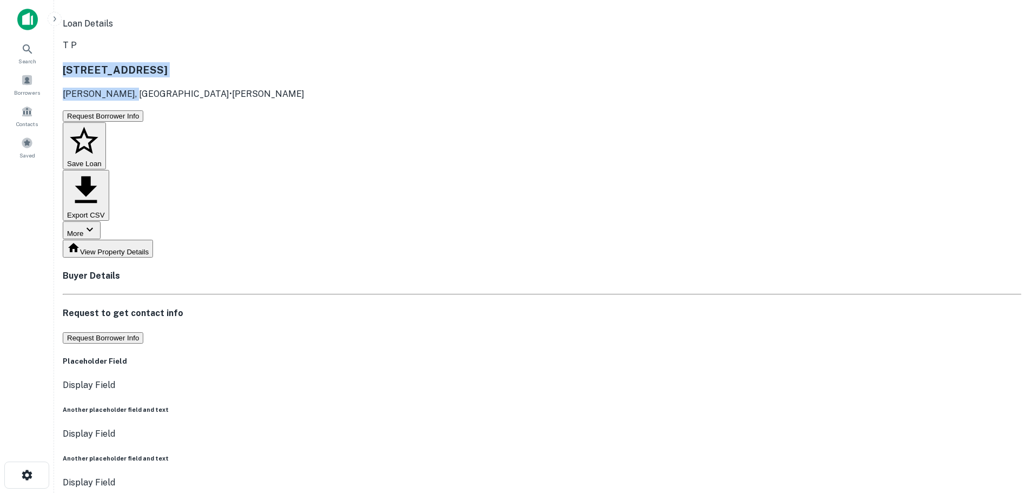
drag, startPoint x: 246, startPoint y: 61, endPoint x: 177, endPoint y: 41, distance: 71.5
click at [177, 41] on div "T P [STREET_ADDRESS][PERSON_NAME] • [PERSON_NAME]" at bounding box center [542, 70] width 959 height 62
copy div "[STREET_ADDRESS][PERSON_NAME]"
click at [143, 332] on button "Request Borrower Info" at bounding box center [103, 337] width 81 height 11
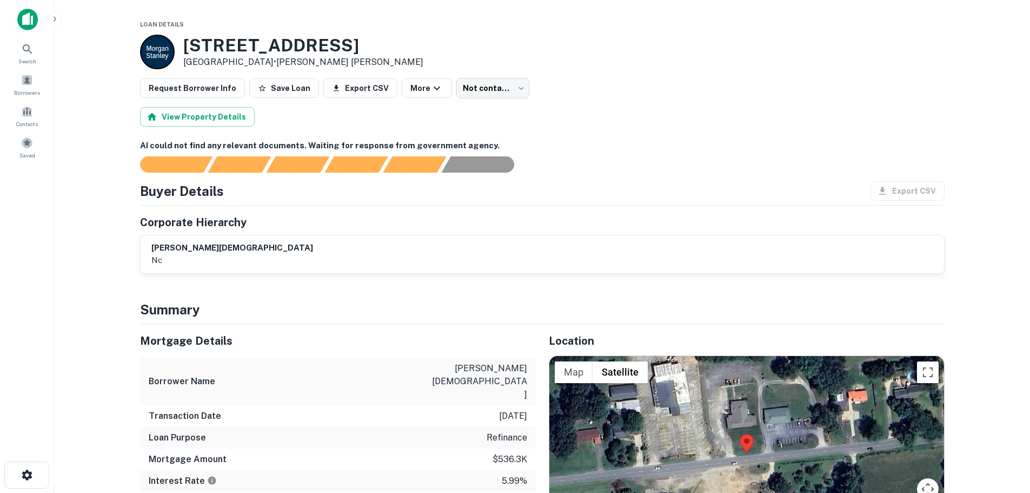
drag, startPoint x: 268, startPoint y: 62, endPoint x: 185, endPoint y: 52, distance: 83.8
click at [185, 52] on div "[STREET_ADDRESS] • [PERSON_NAME] [PERSON_NAME]" at bounding box center [303, 52] width 240 height 34
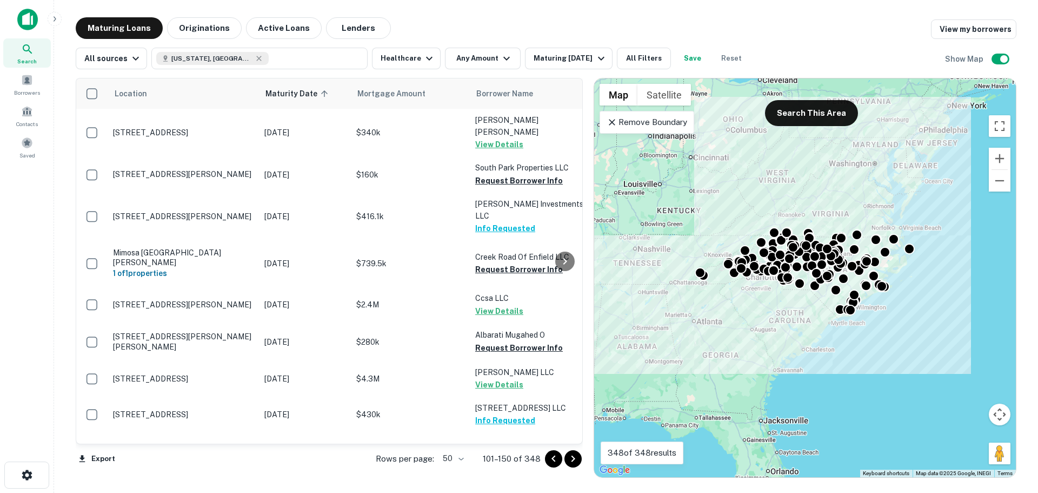
scroll to position [1596, 0]
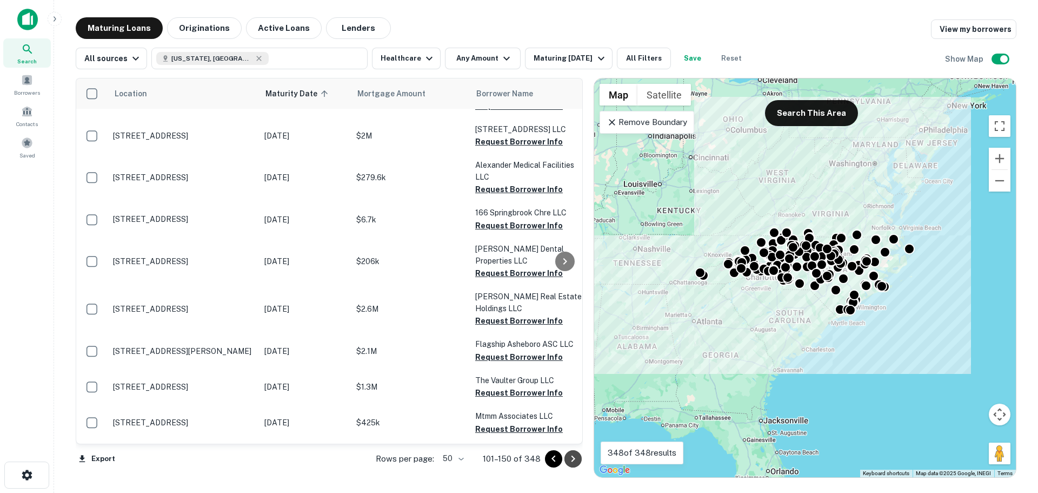
click at [573, 462] on icon "Go to next page" at bounding box center [573, 458] width 13 height 13
